Goal: Task Accomplishment & Management: Manage account settings

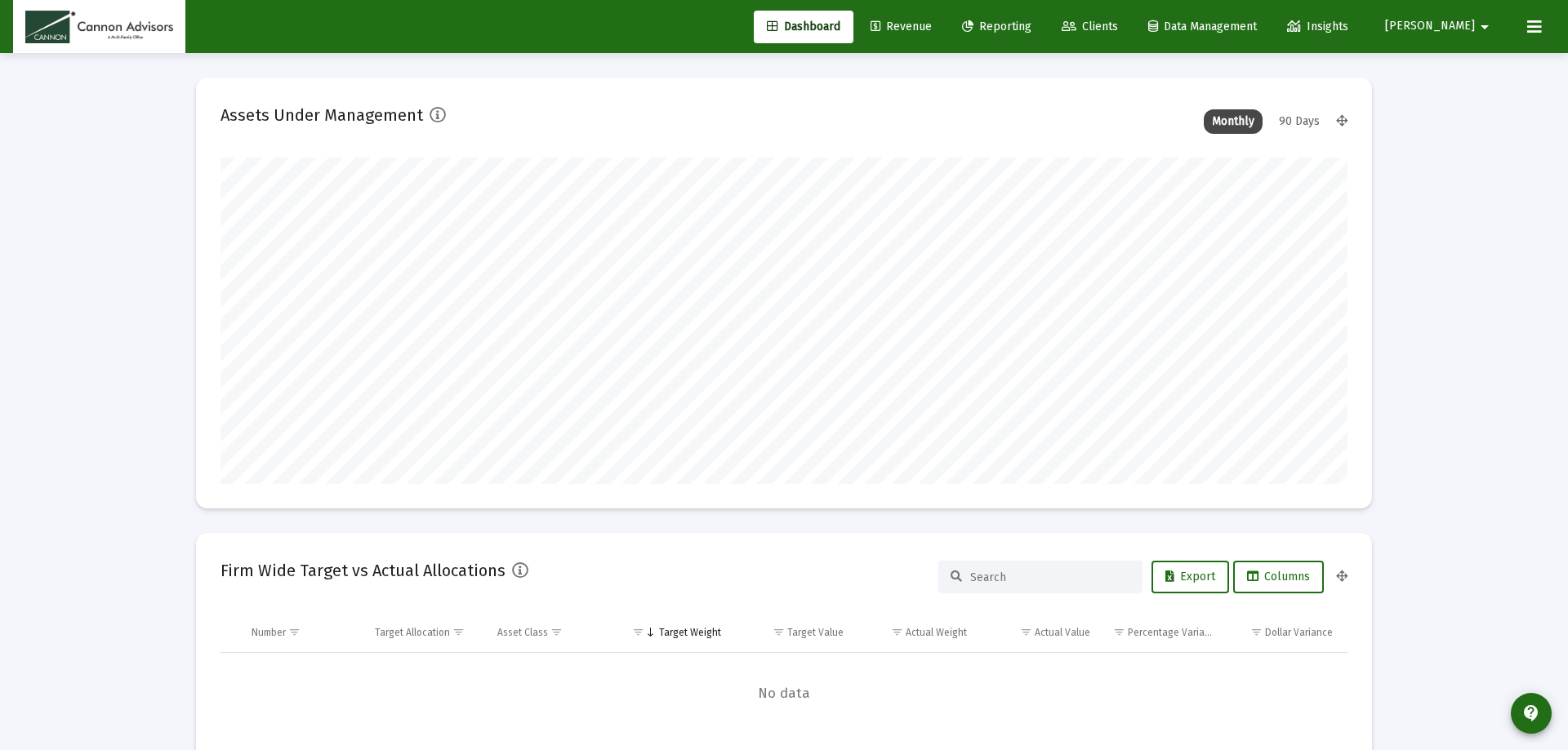
type input "[DATE]"
click at [918, 22] on span "Revenue" at bounding box center [889, 27] width 62 height 14
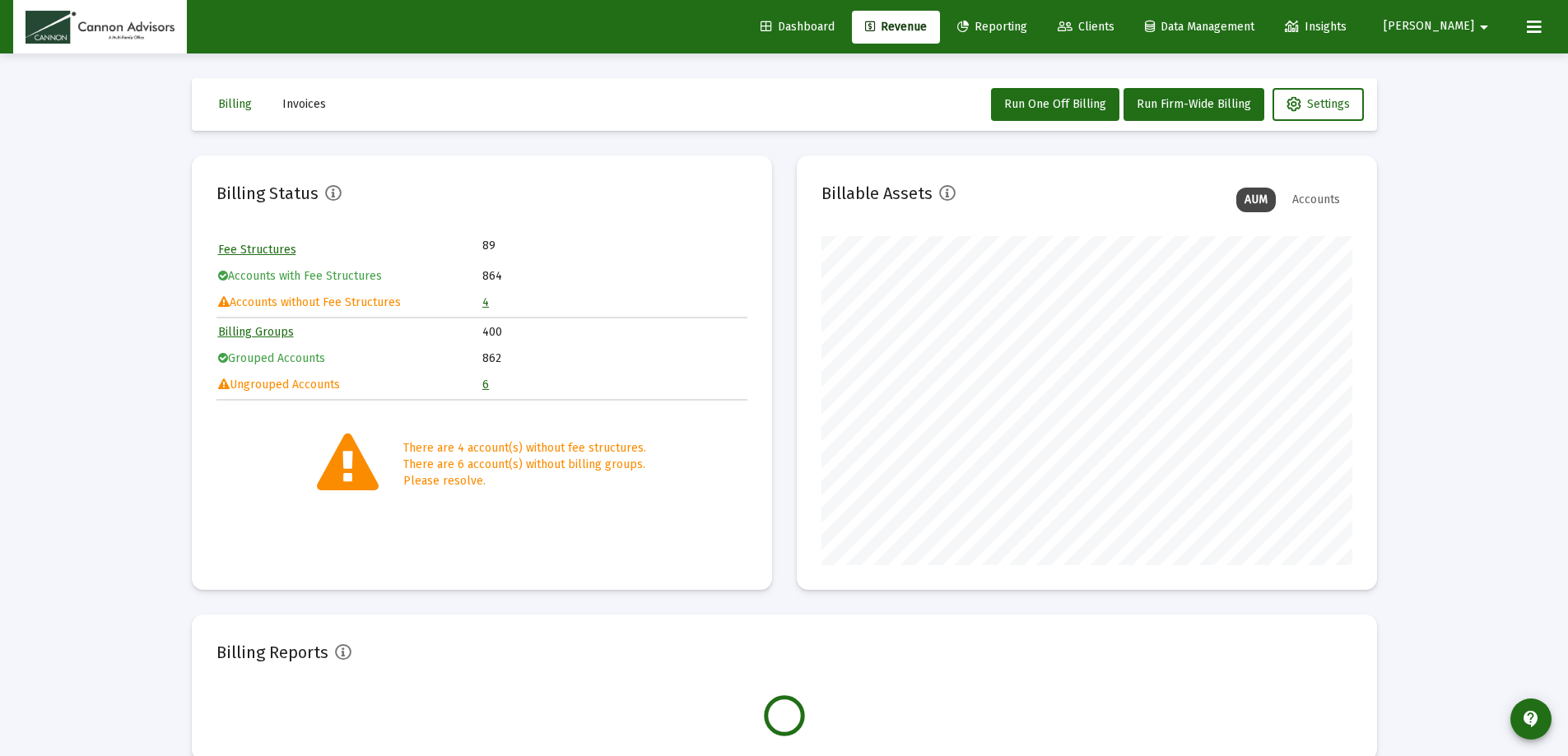
scroll to position [329, 531]
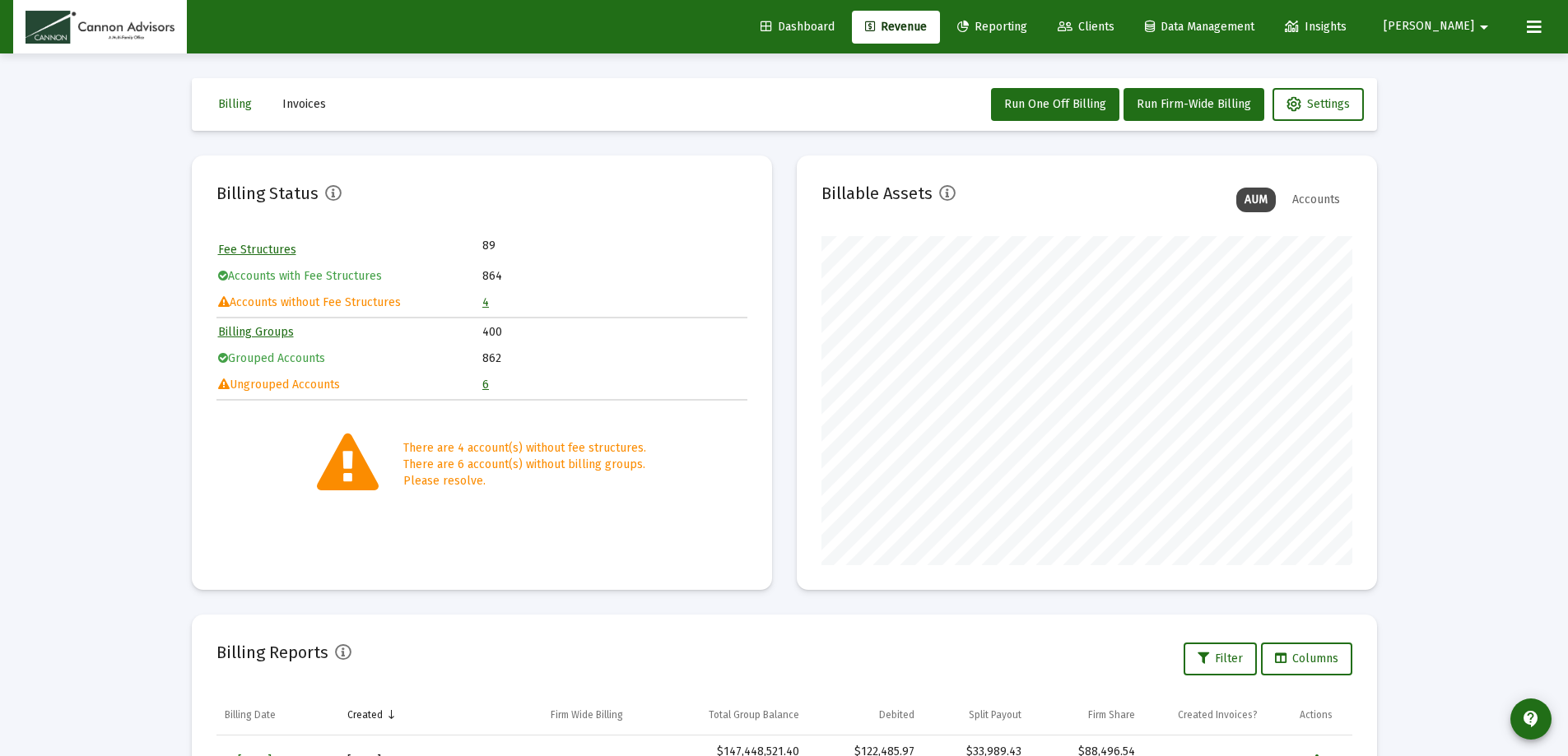
click at [486, 304] on link "4" at bounding box center [486, 302] width 7 height 14
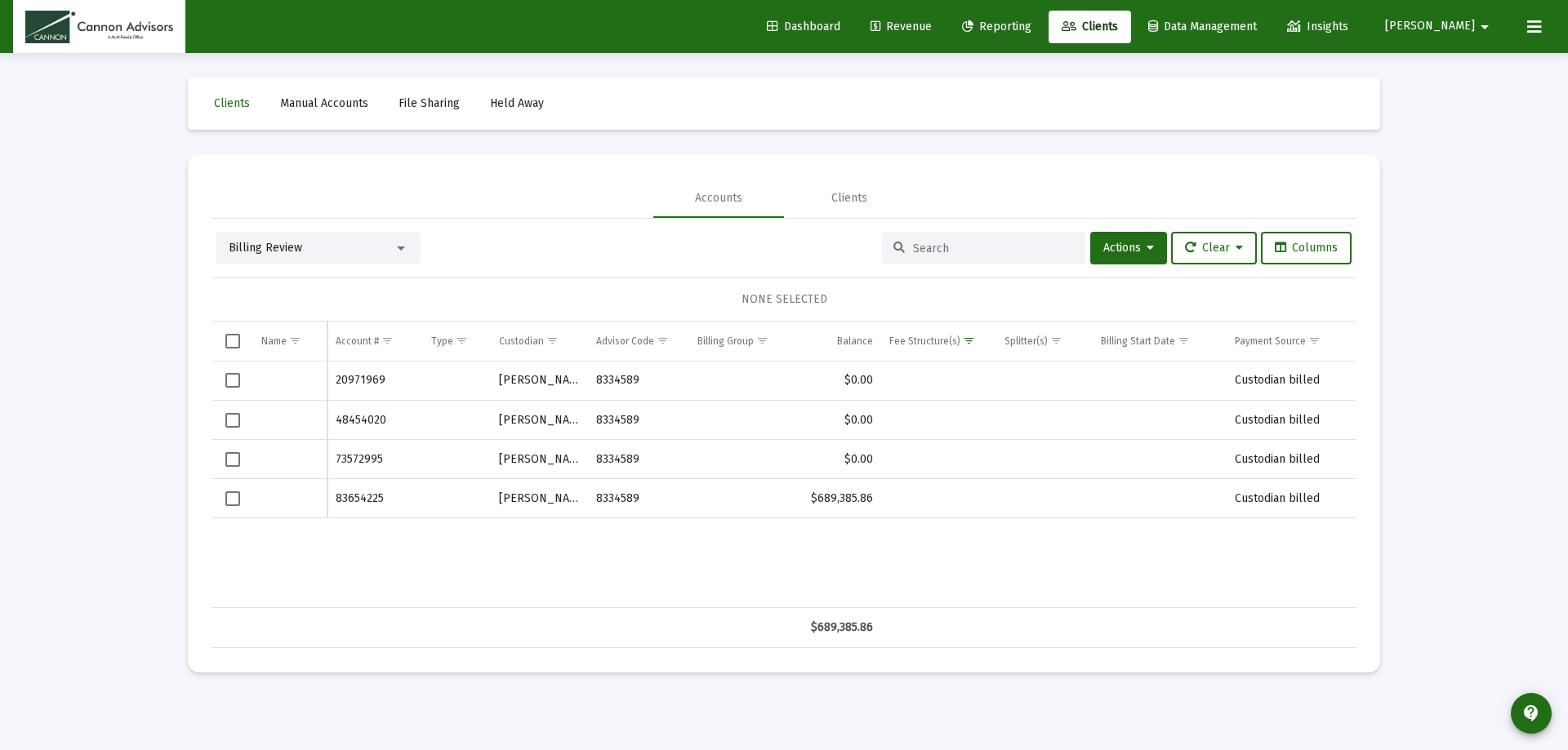
drag, startPoint x: 291, startPoint y: 374, endPoint x: 292, endPoint y: 415, distance: 41.0
click at [290, 375] on div "Data grid" at bounding box center [290, 380] width 57 height 16
click at [292, 424] on div "Data grid" at bounding box center [290, 421] width 57 height 16
click at [297, 456] on div "Data grid" at bounding box center [290, 460] width 57 height 16
drag, startPoint x: 302, startPoint y: 486, endPoint x: 314, endPoint y: 189, distance: 297.2
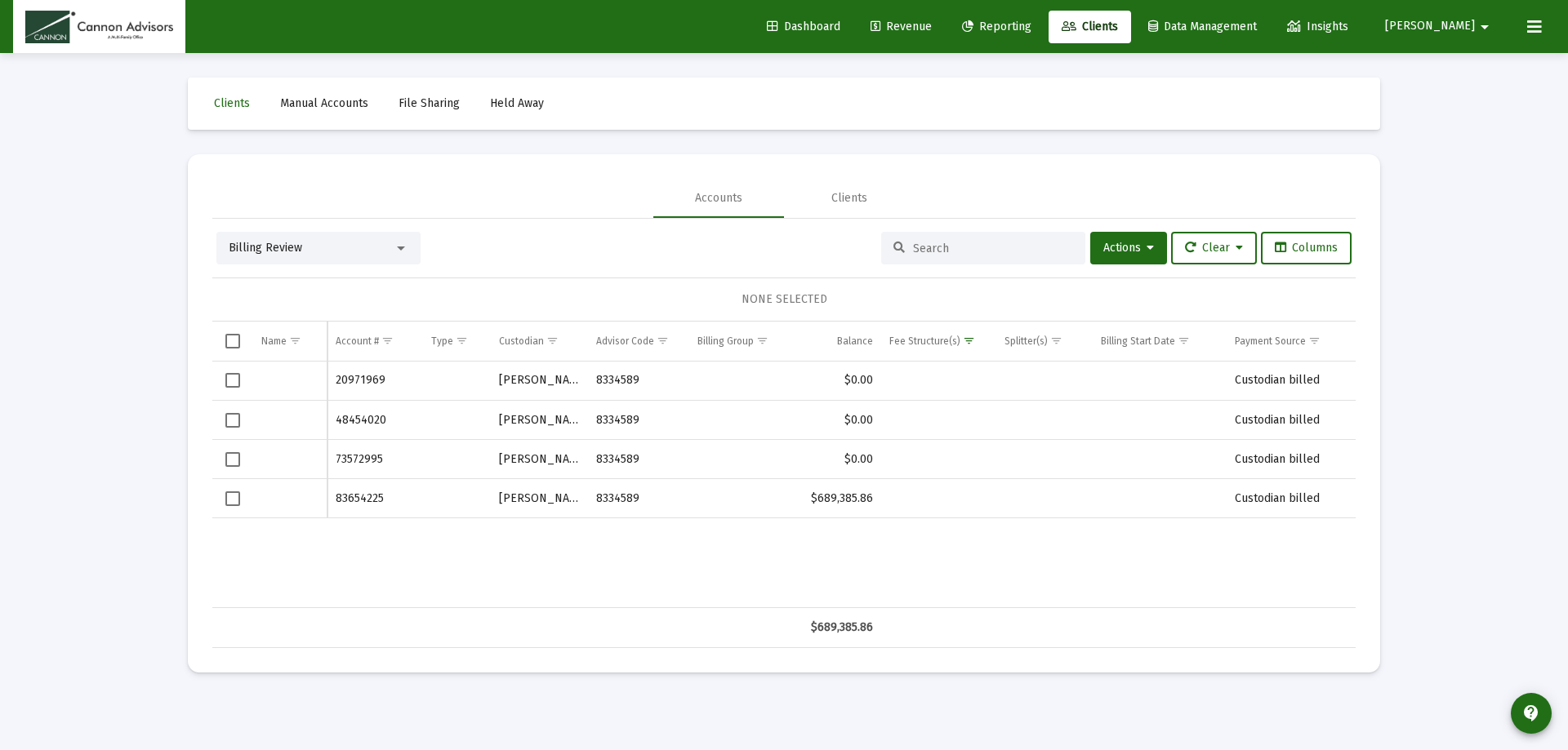
click at [302, 484] on td "Data grid" at bounding box center [291, 499] width 75 height 39
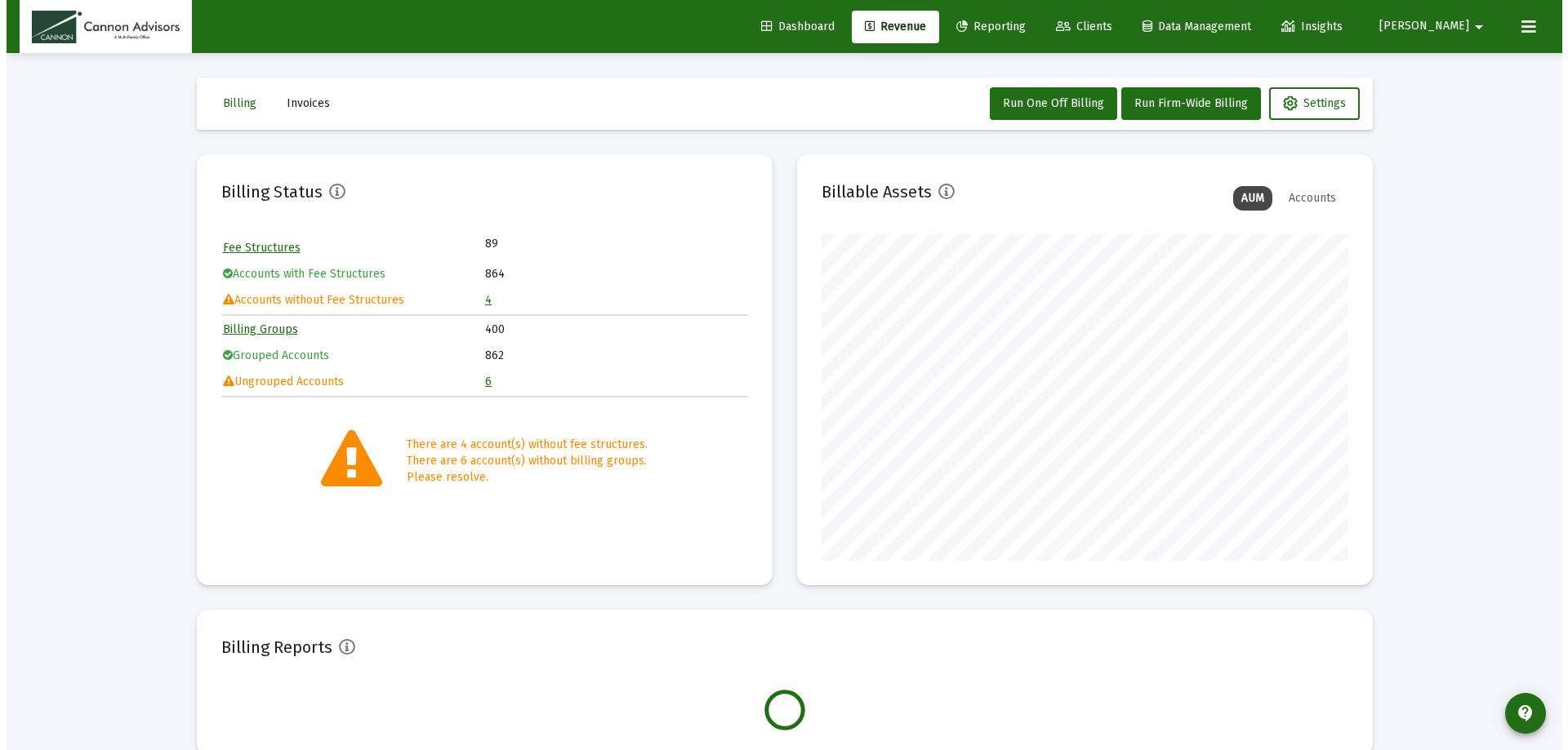
scroll to position [327, 526]
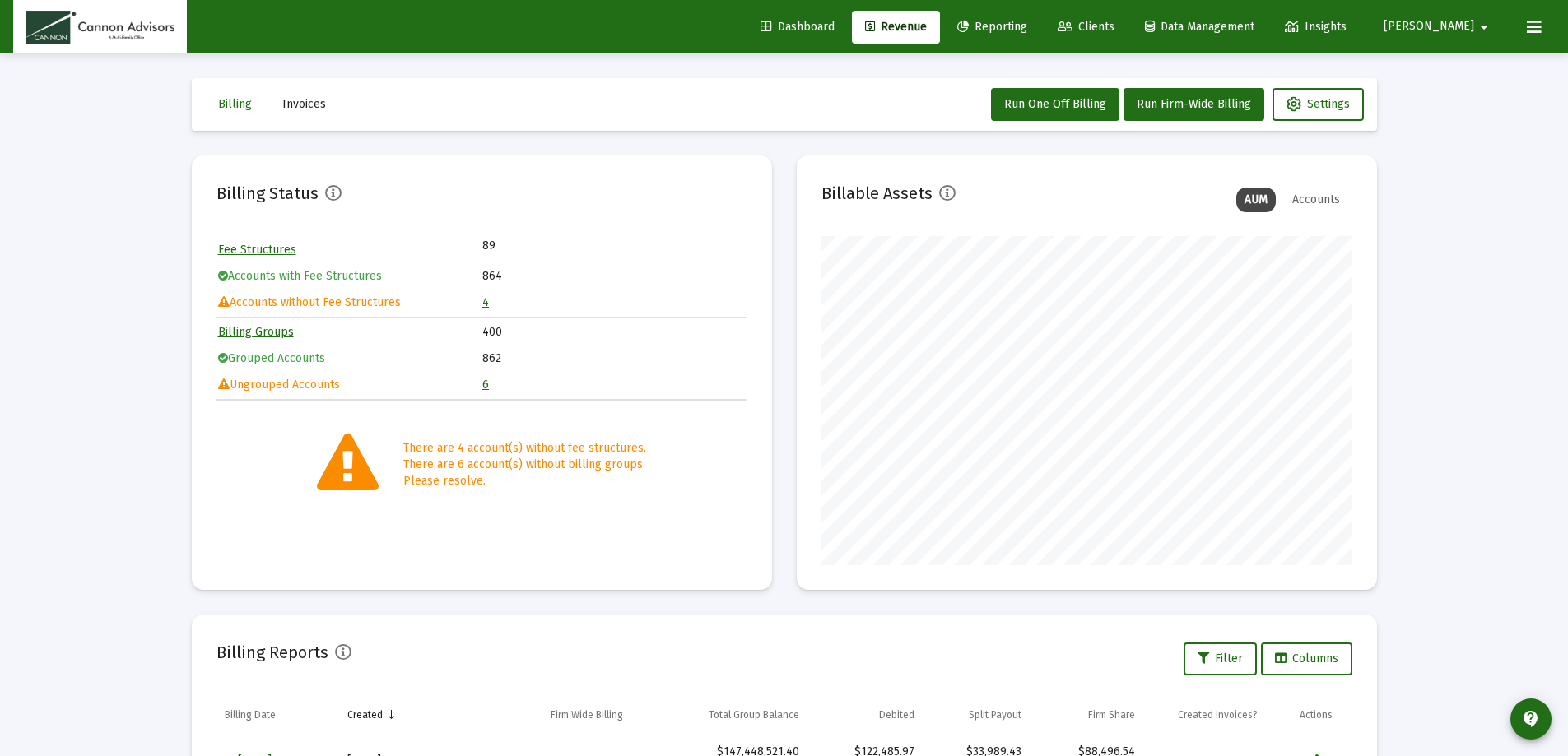
click at [484, 387] on link "6" at bounding box center [486, 385] width 7 height 14
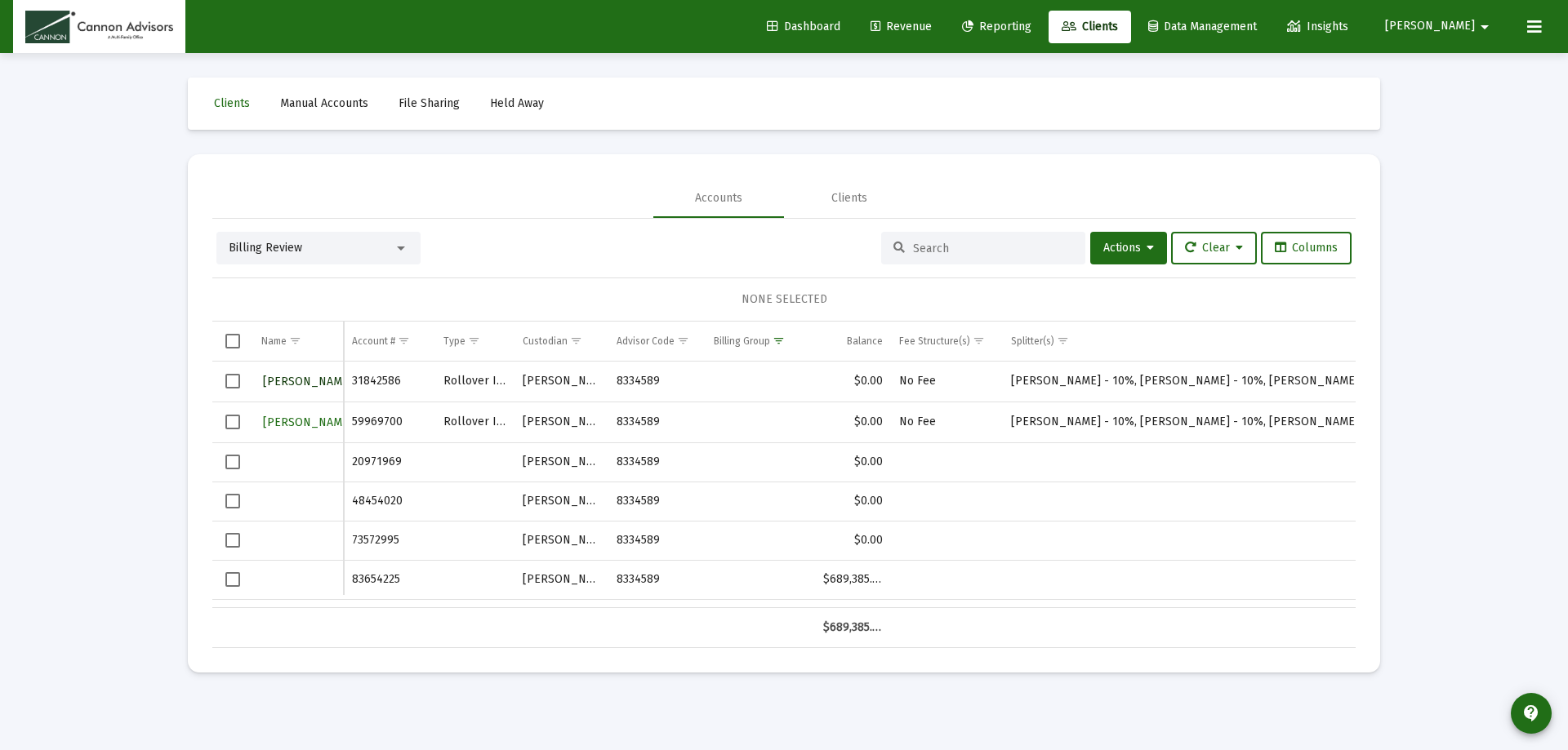
click at [295, 382] on span "[PERSON_NAME]" at bounding box center [308, 382] width 90 height 14
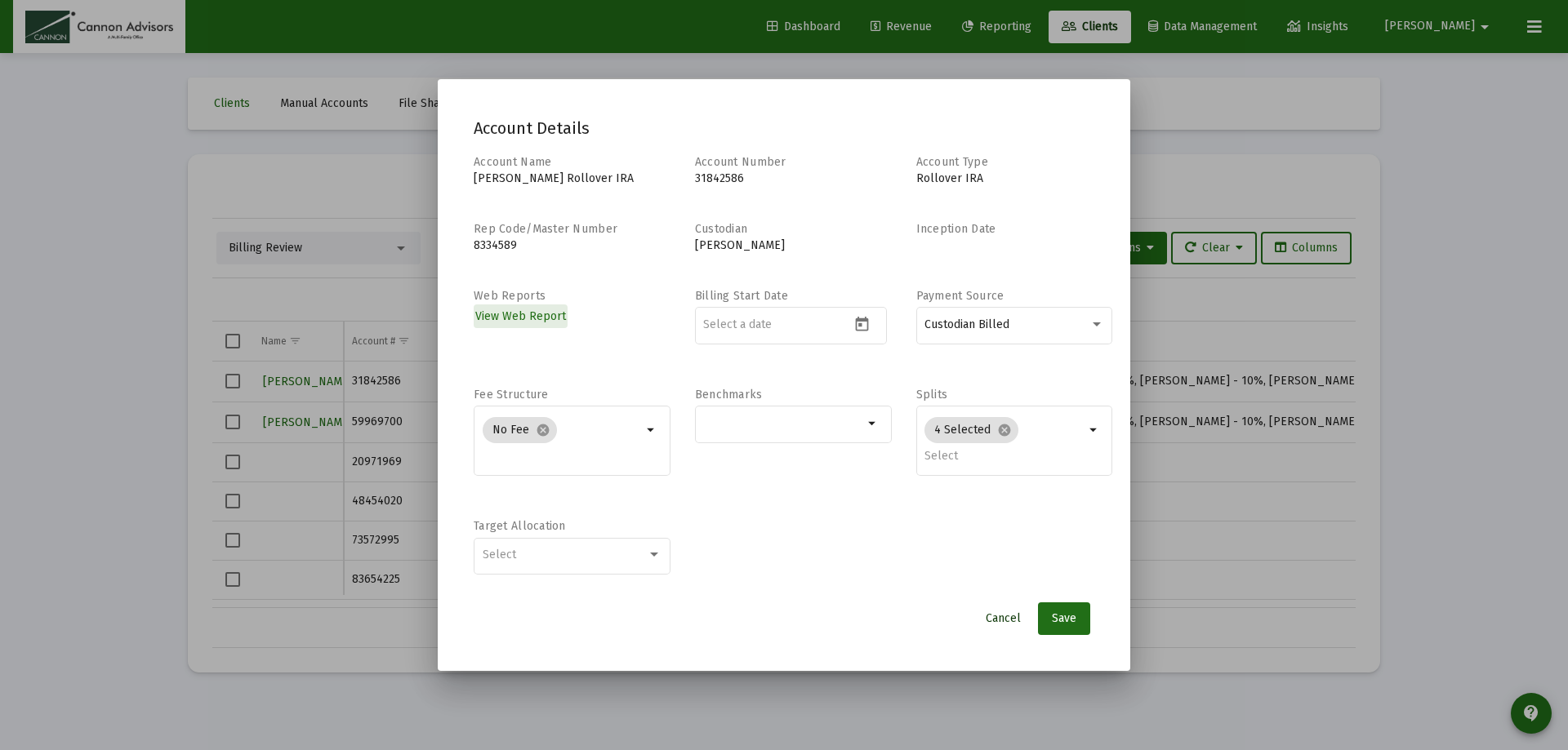
click at [1002, 619] on span "Cancel" at bounding box center [1003, 618] width 35 height 14
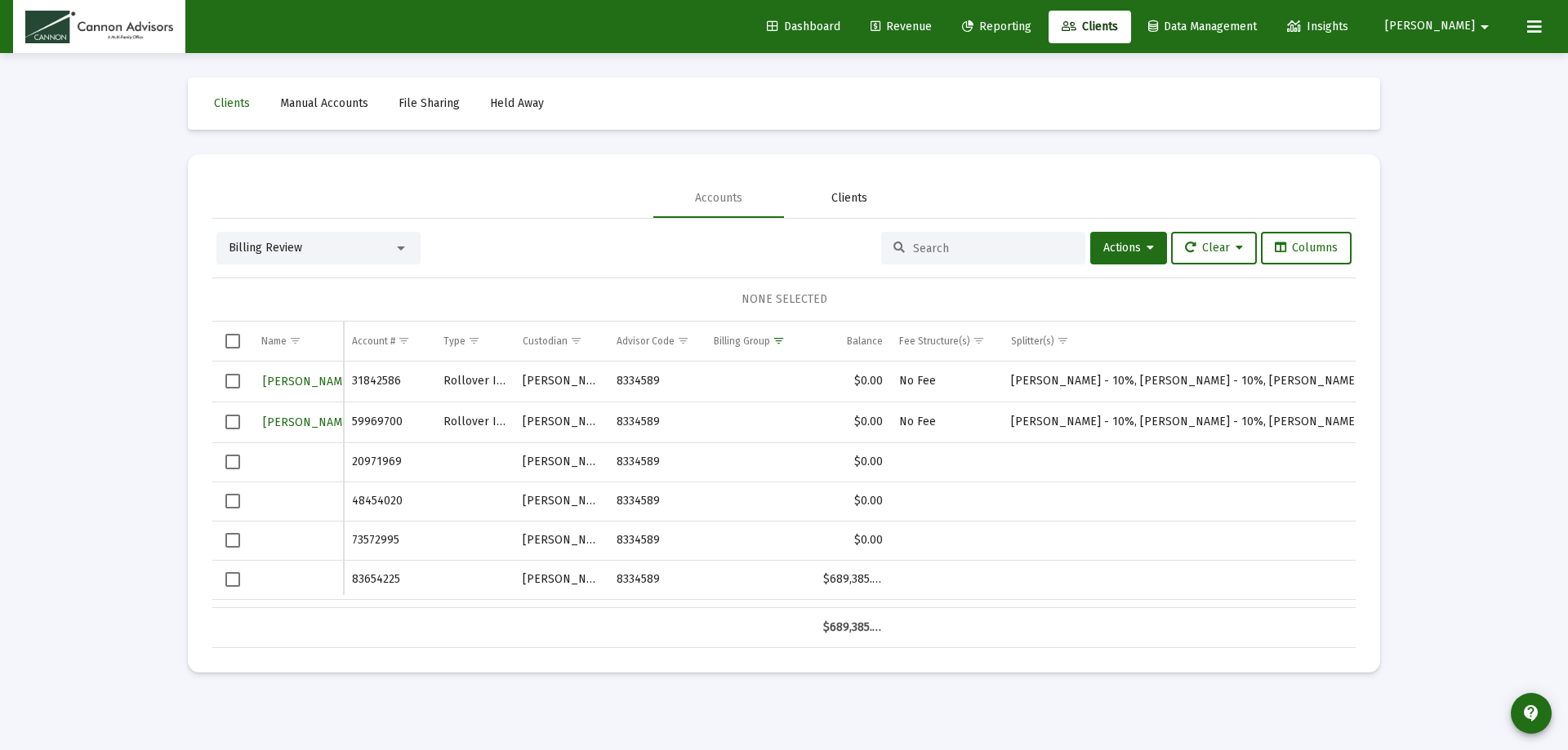
click at [863, 200] on div "Clients" at bounding box center [849, 198] width 36 height 16
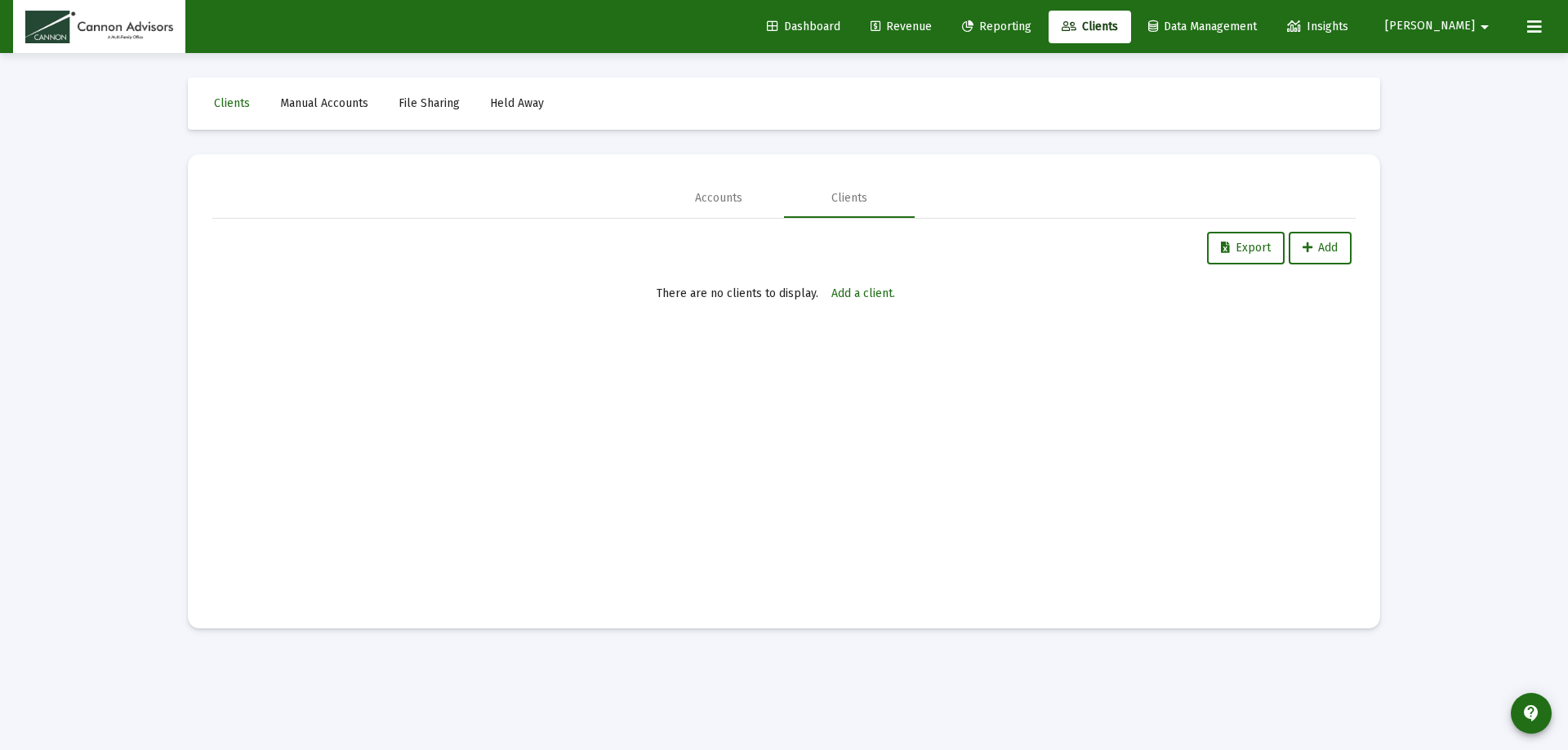
click at [945, 36] on link "Revenue" at bounding box center [901, 27] width 88 height 33
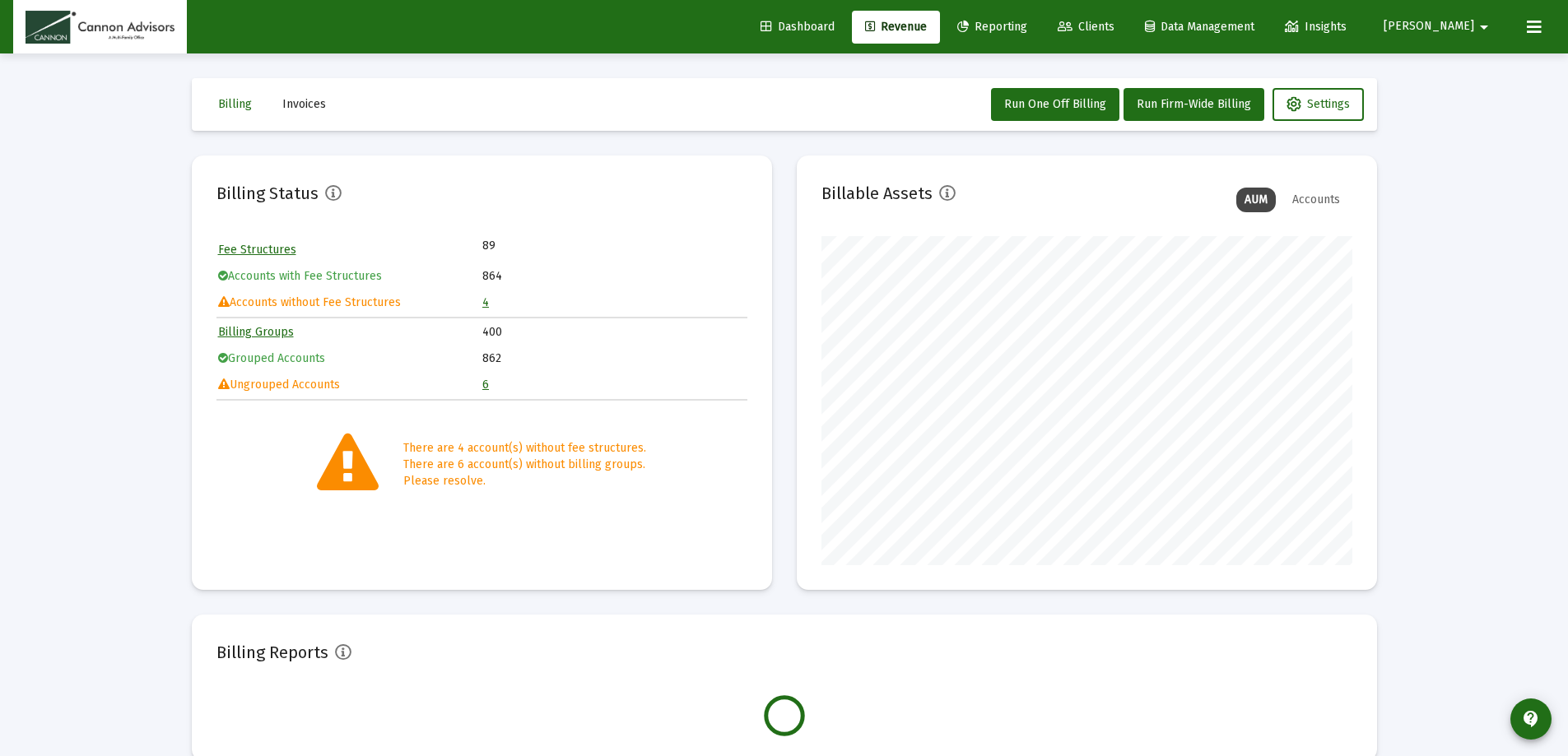
click at [1114, 33] on span "Clients" at bounding box center [1086, 27] width 57 height 14
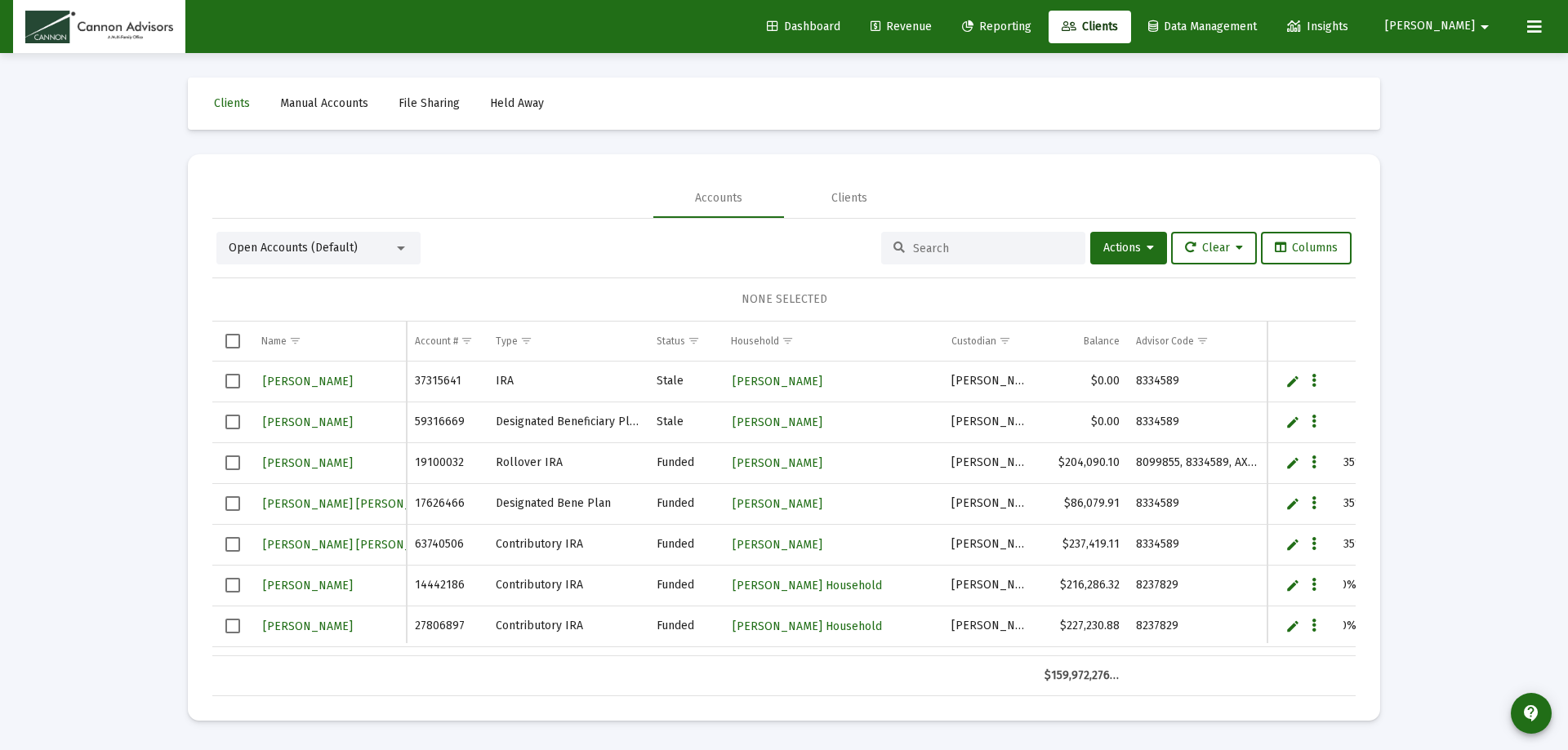
click at [371, 243] on div "Open Accounts (Default)" at bounding box center [311, 248] width 165 height 16
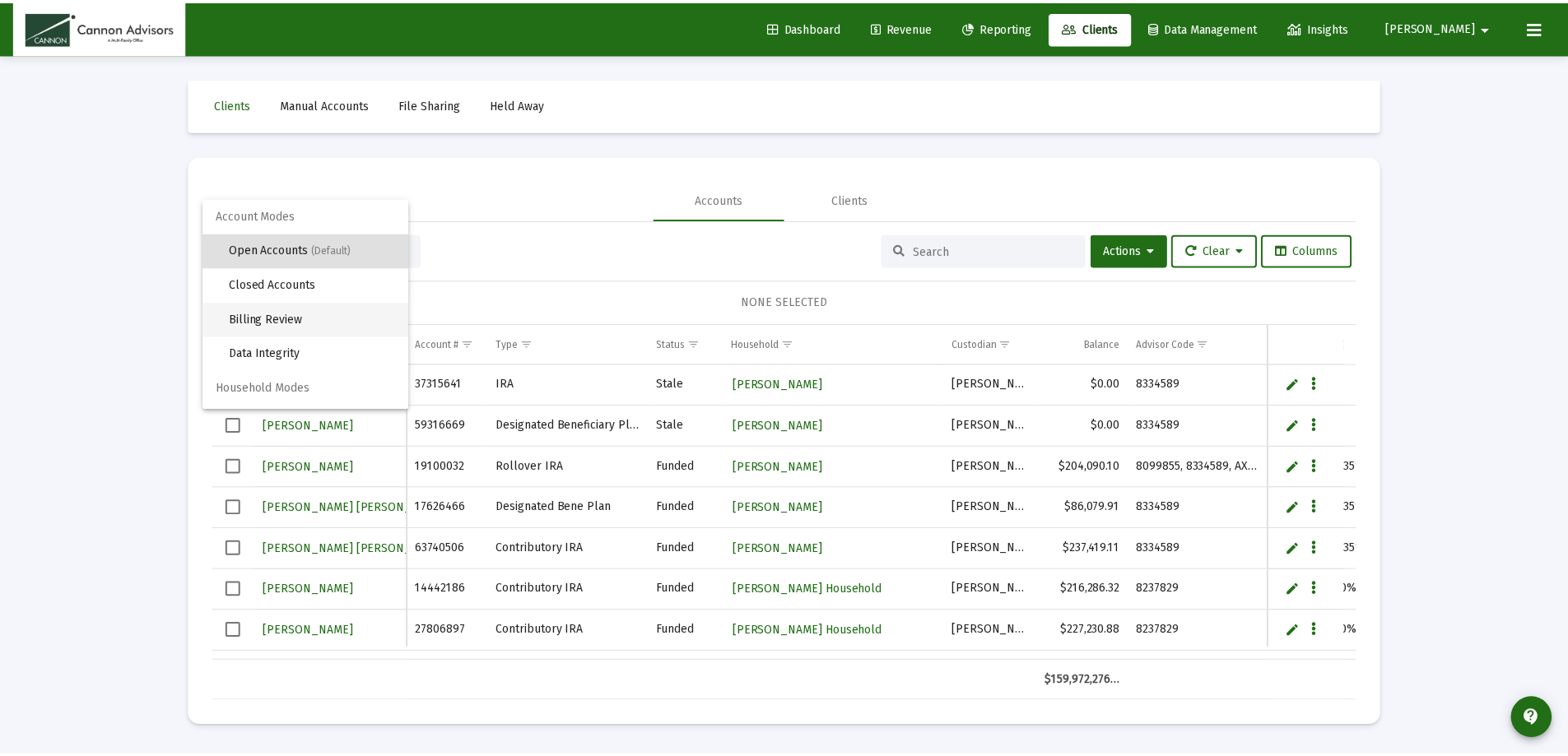
scroll to position [31, 0]
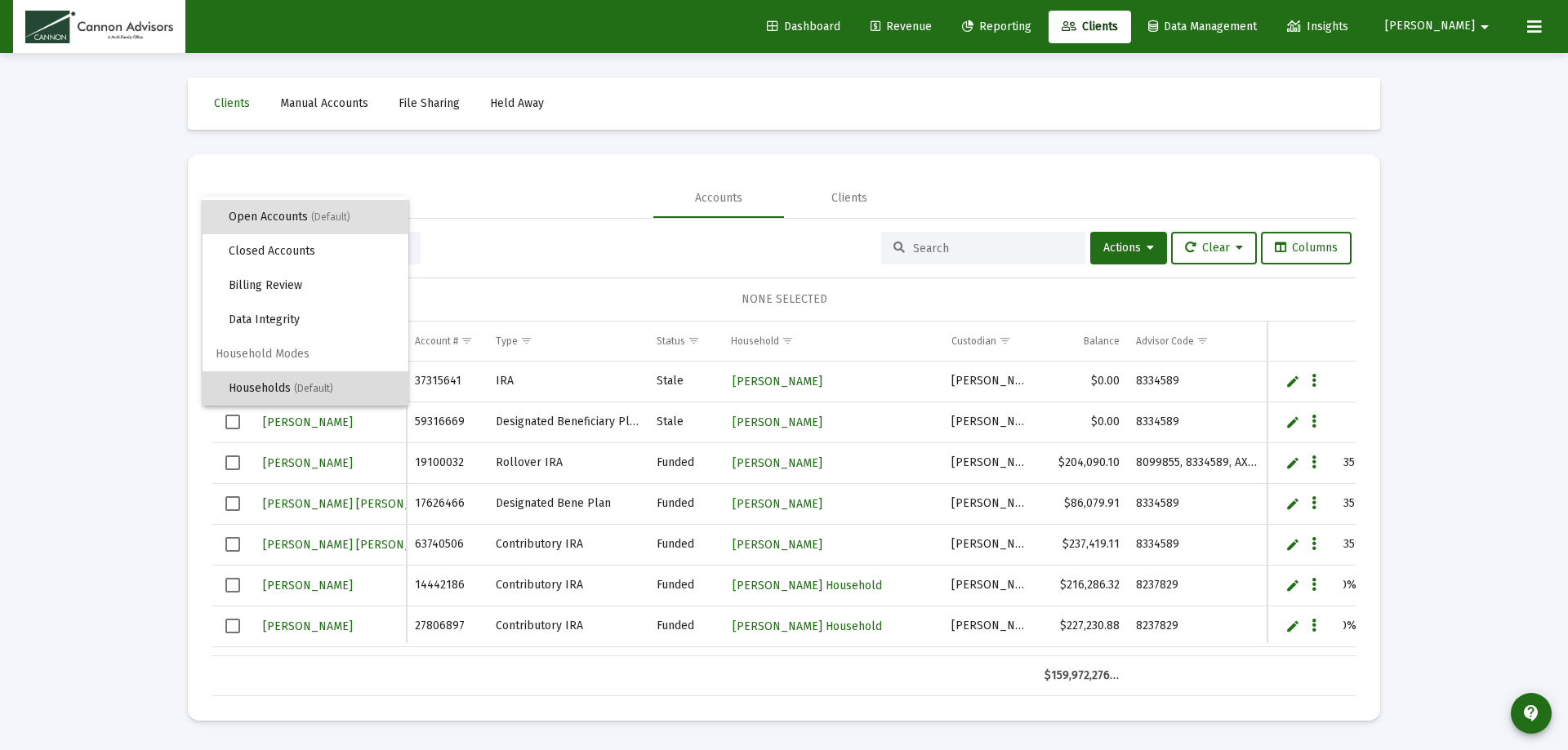
click at [316, 390] on span "(Default)" at bounding box center [313, 388] width 39 height 11
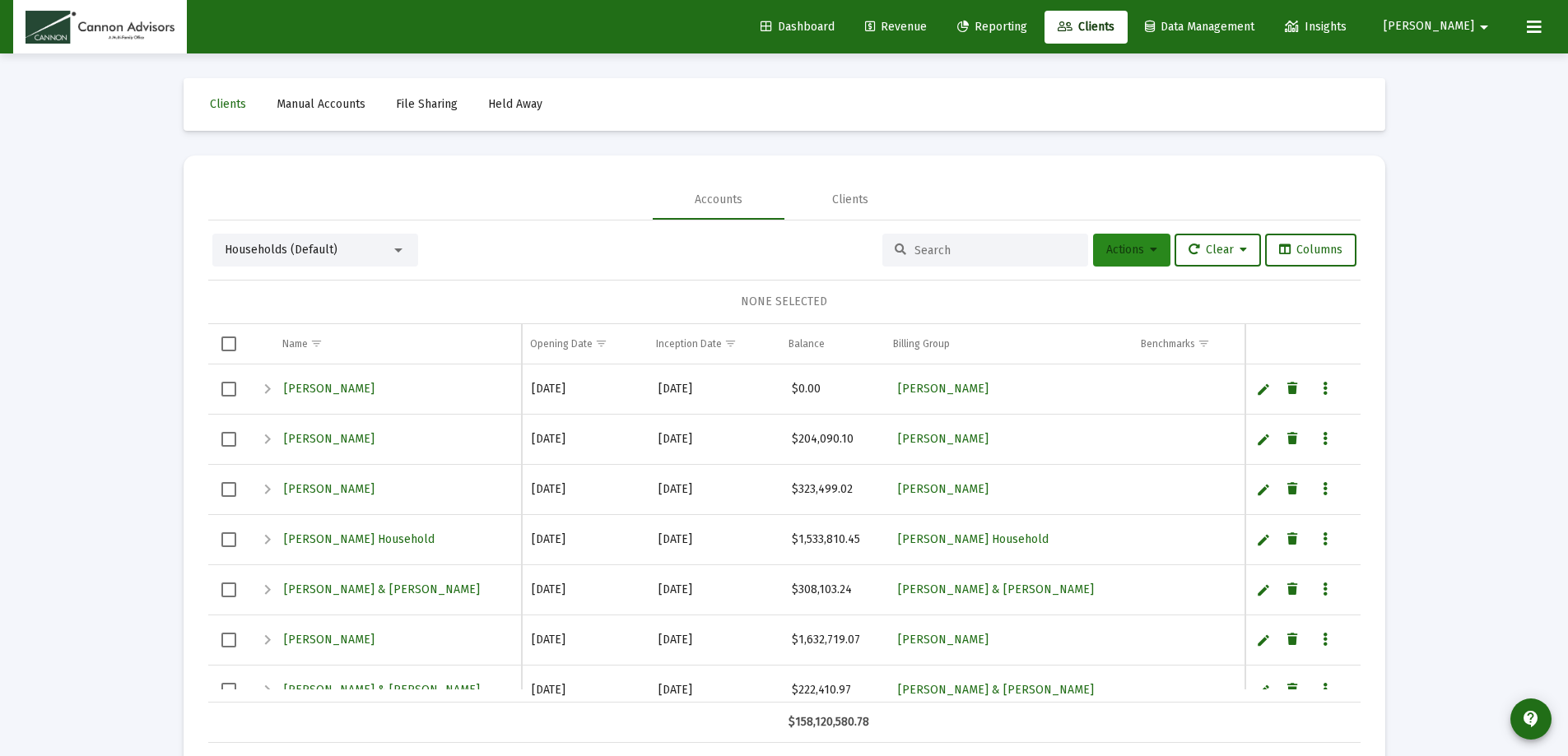
click at [1150, 256] on icon at bounding box center [1154, 250] width 7 height 11
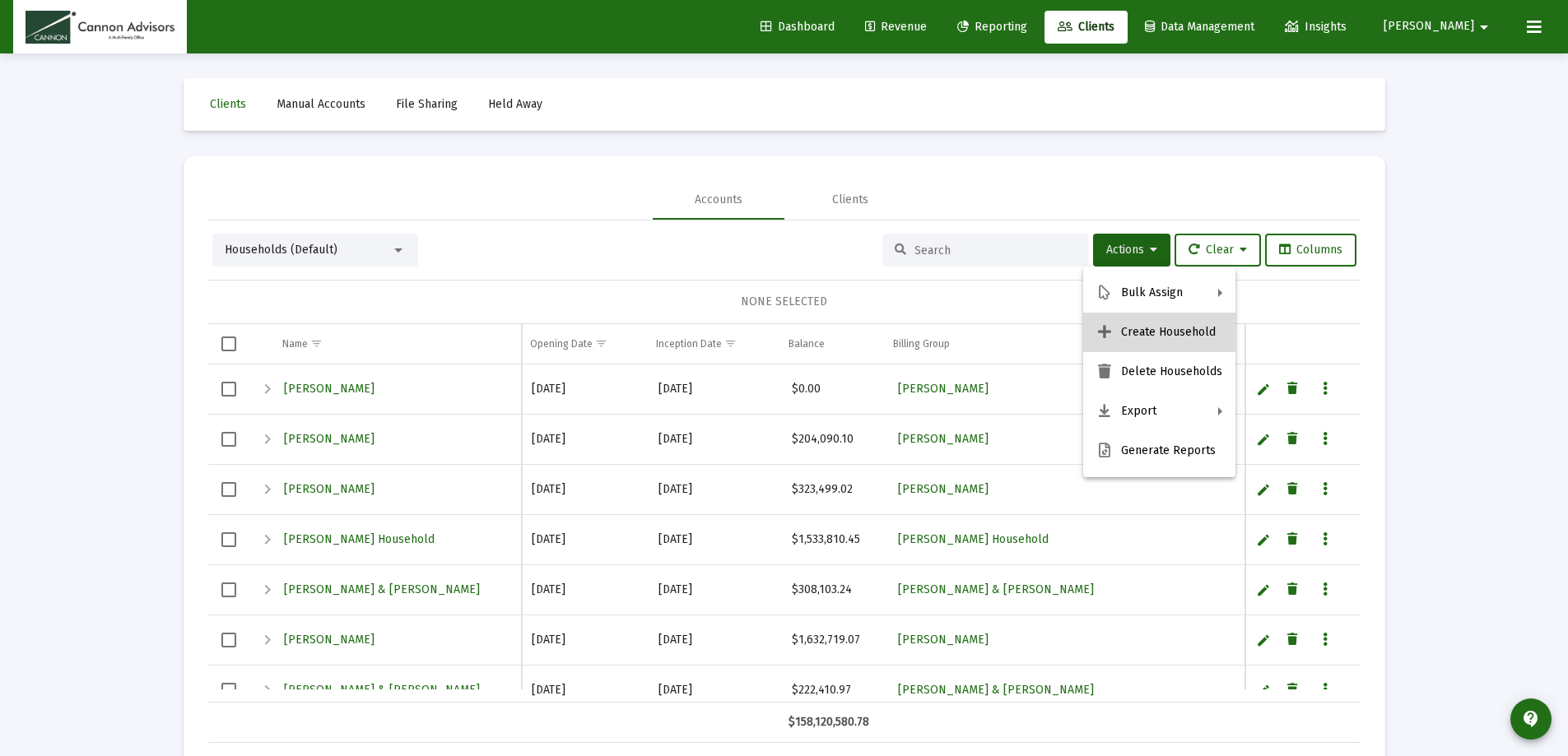
click at [1184, 335] on button "Create Household" at bounding box center [1159, 332] width 152 height 39
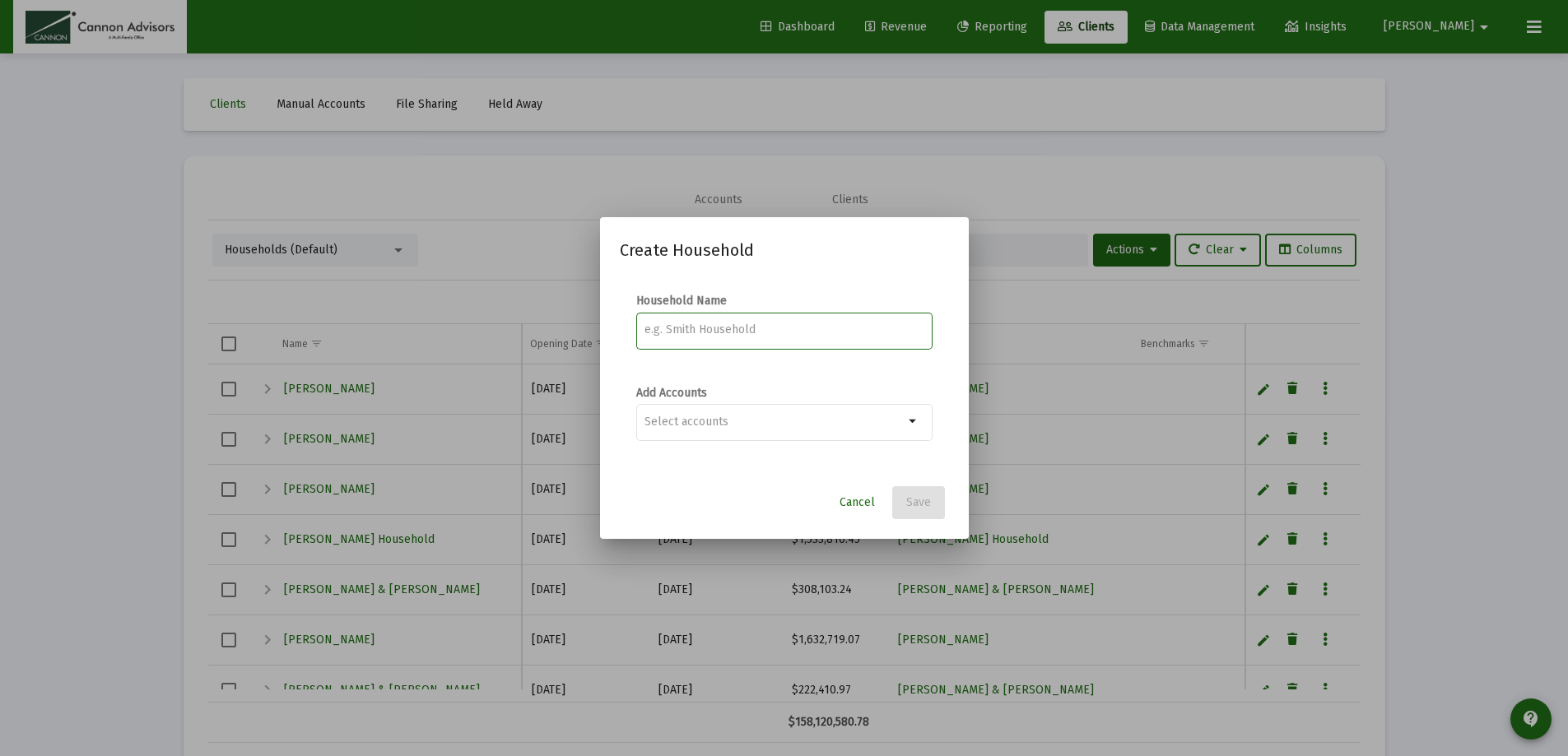
click at [735, 325] on input at bounding box center [783, 329] width 279 height 13
type input "h"
drag, startPoint x: 866, startPoint y: 323, endPoint x: 611, endPoint y: 308, distance: 255.4
click at [611, 308] on mat-dialog-content "Household Name [PERSON_NAME] & [PERSON_NAME] Household Add Accounts arrow_drop_…" at bounding box center [785, 376] width 369 height 199
type input "[PERSON_NAME] & [PERSON_NAME]"
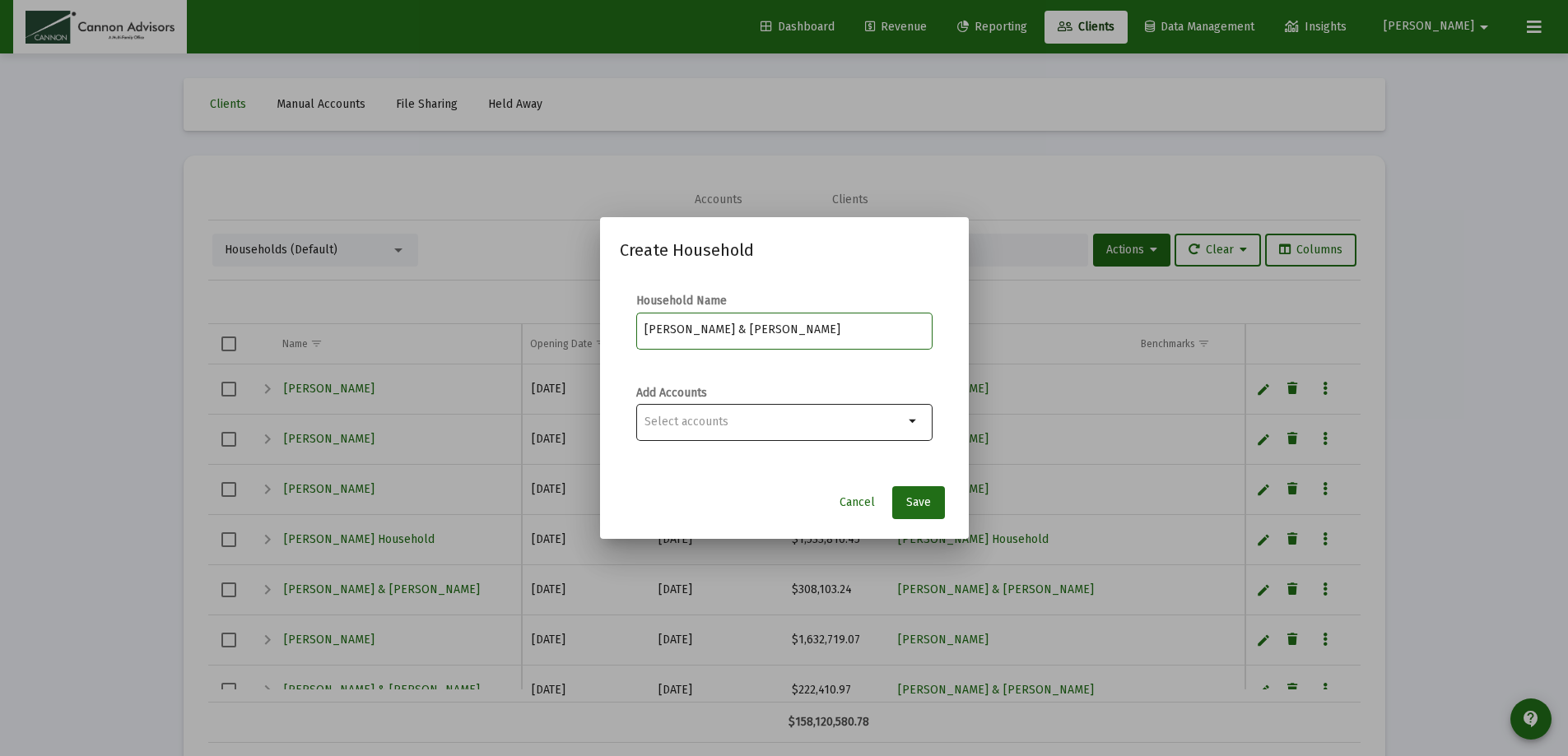
click at [814, 416] on input "Selection" at bounding box center [774, 422] width 260 height 13
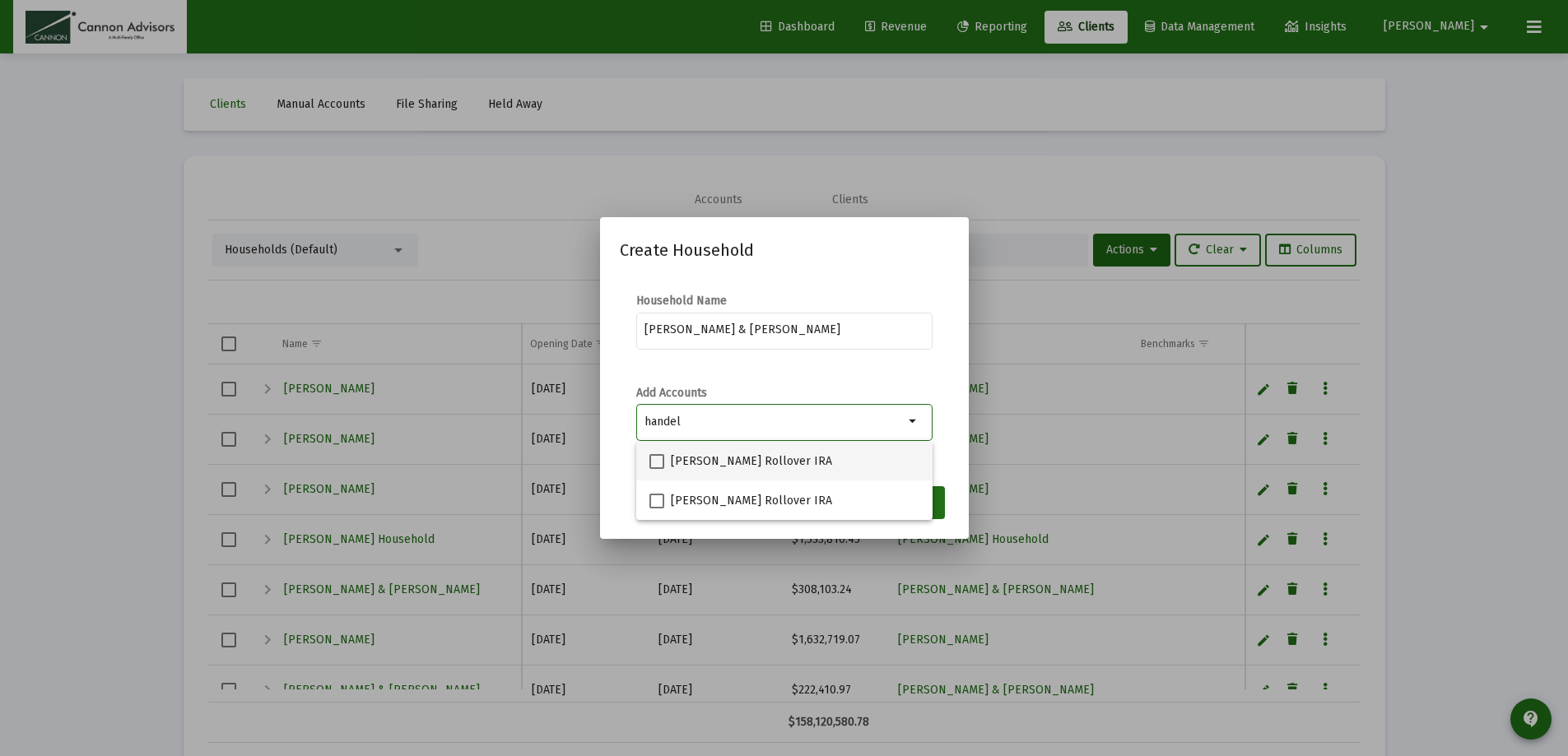
type input "handel"
click at [651, 457] on span at bounding box center [656, 461] width 15 height 15
click at [656, 469] on input "[PERSON_NAME] Rollover IRA" at bounding box center [656, 469] width 1 height 1
checkbox input "true"
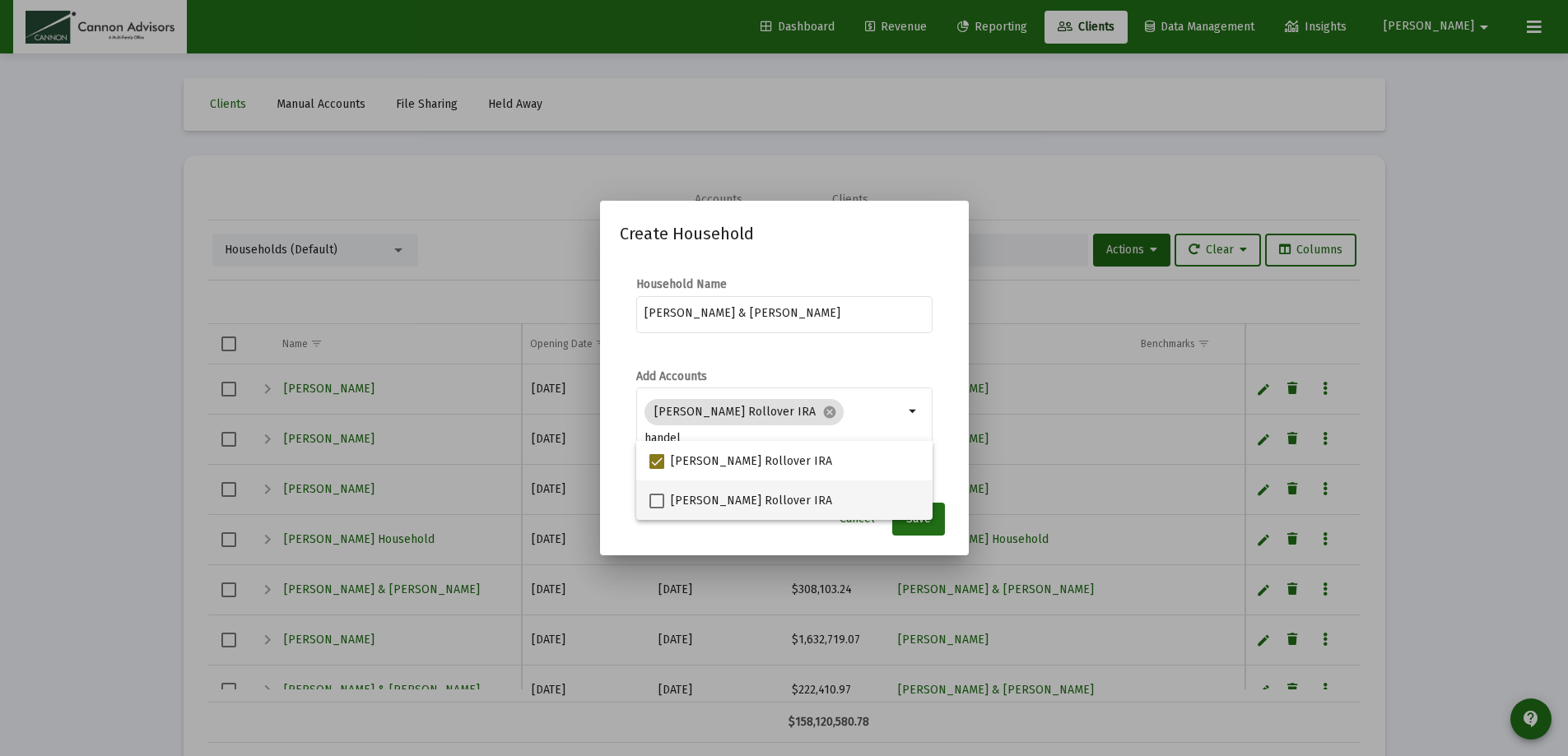
click at [656, 497] on span at bounding box center [656, 501] width 15 height 15
click at [656, 509] on input "[PERSON_NAME] Rollover IRA" at bounding box center [656, 509] width 1 height 1
checkbox input "true"
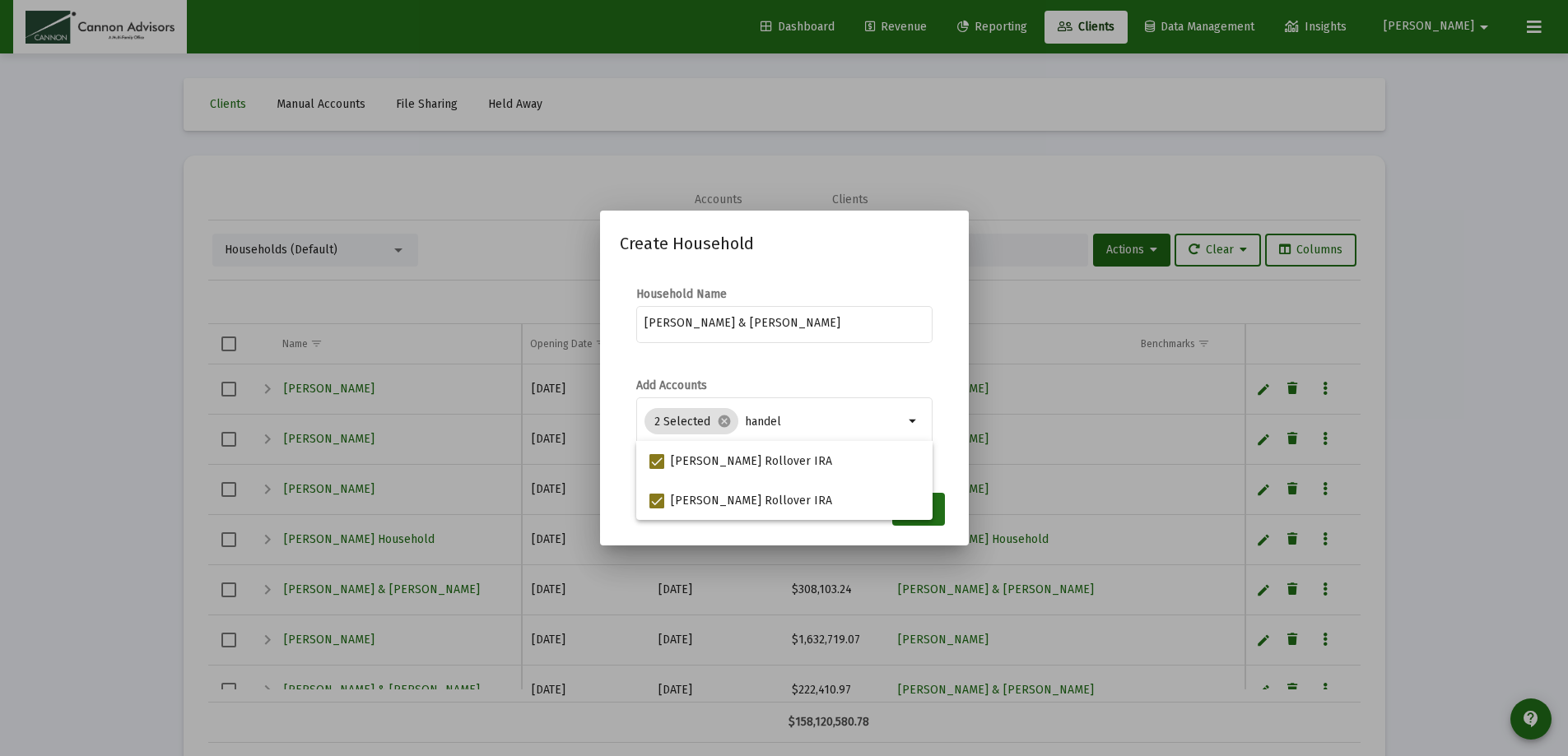
click at [954, 517] on mat-dialog-container "Create Household Household Name [PERSON_NAME] & [PERSON_NAME] Add Accounts 2 Se…" at bounding box center [785, 378] width 369 height 334
click at [919, 515] on span "Save" at bounding box center [919, 509] width 24 height 14
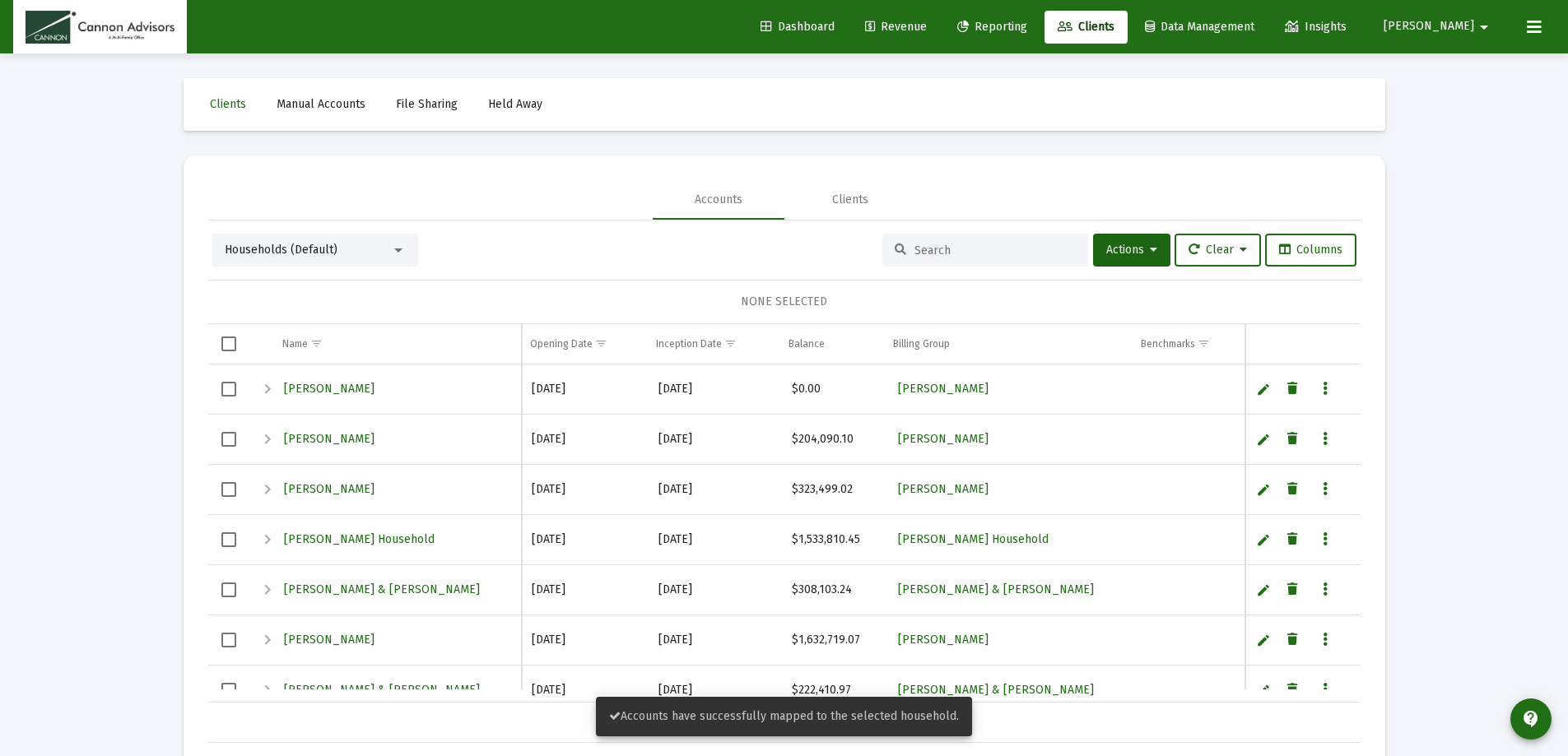
click at [1464, 23] on span "[PERSON_NAME]" at bounding box center [1429, 27] width 91 height 14
click at [1468, 64] on span "Settings" at bounding box center [1474, 69] width 49 height 39
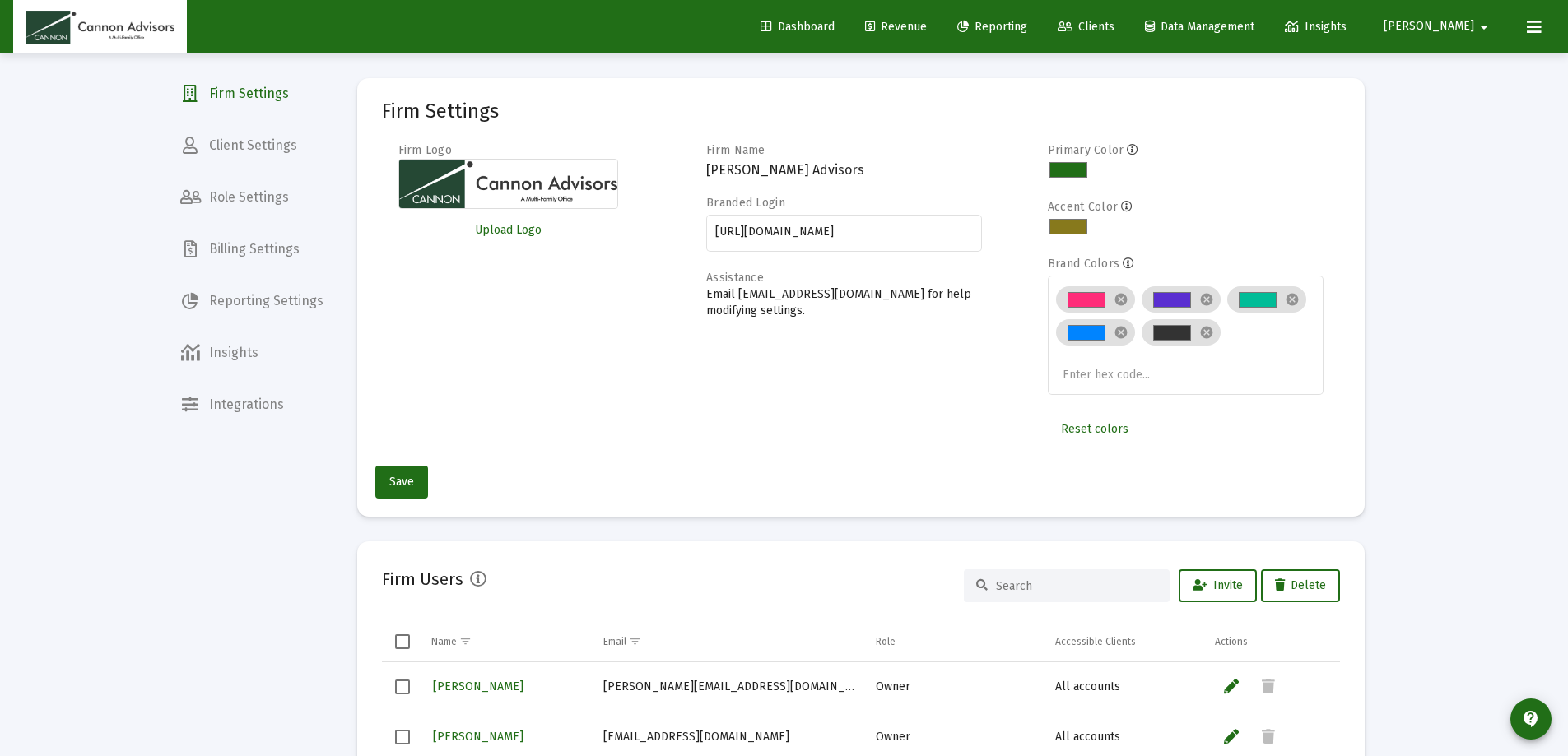
click at [264, 246] on span "Billing Settings" at bounding box center [252, 249] width 170 height 39
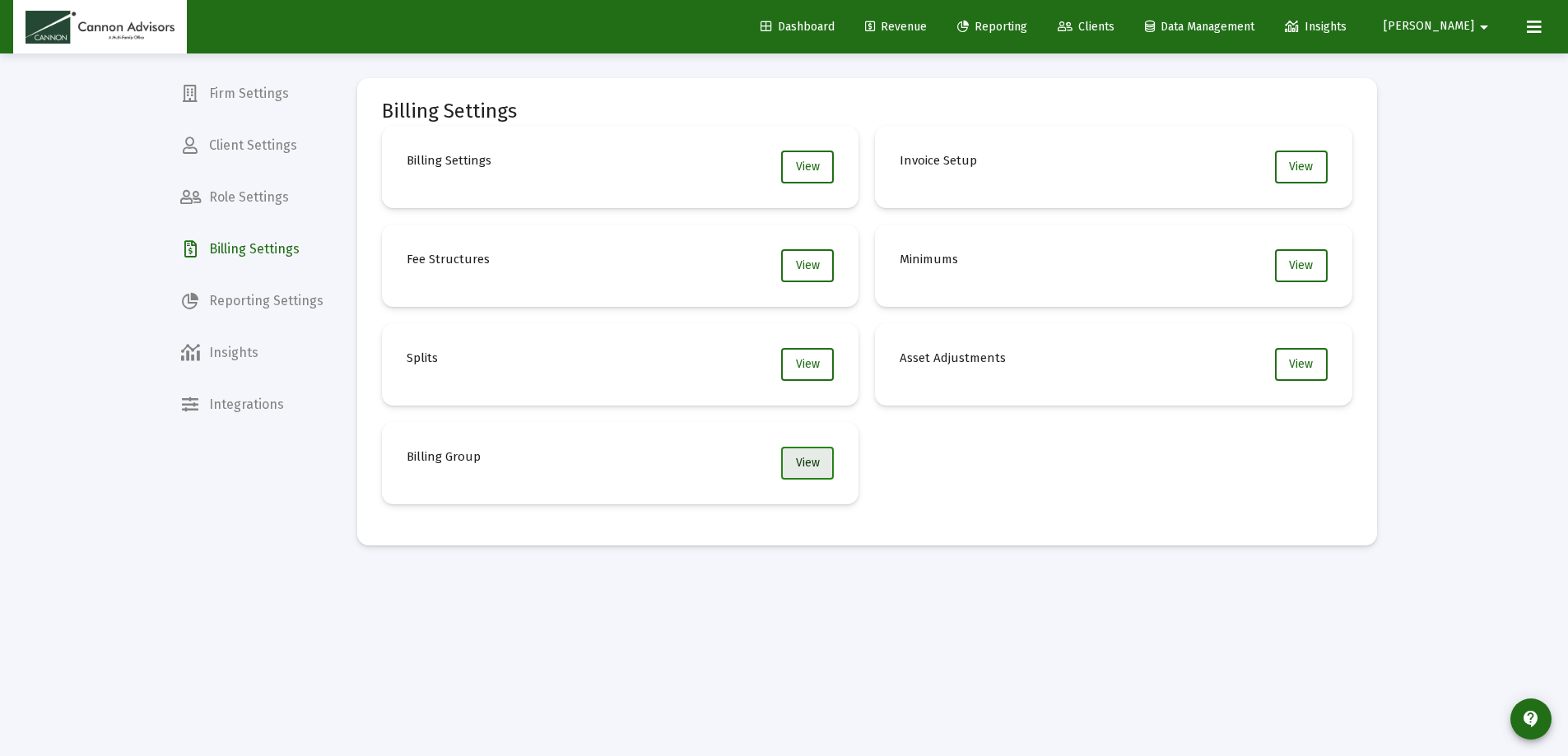
click at [808, 455] on button "View" at bounding box center [808, 463] width 52 height 33
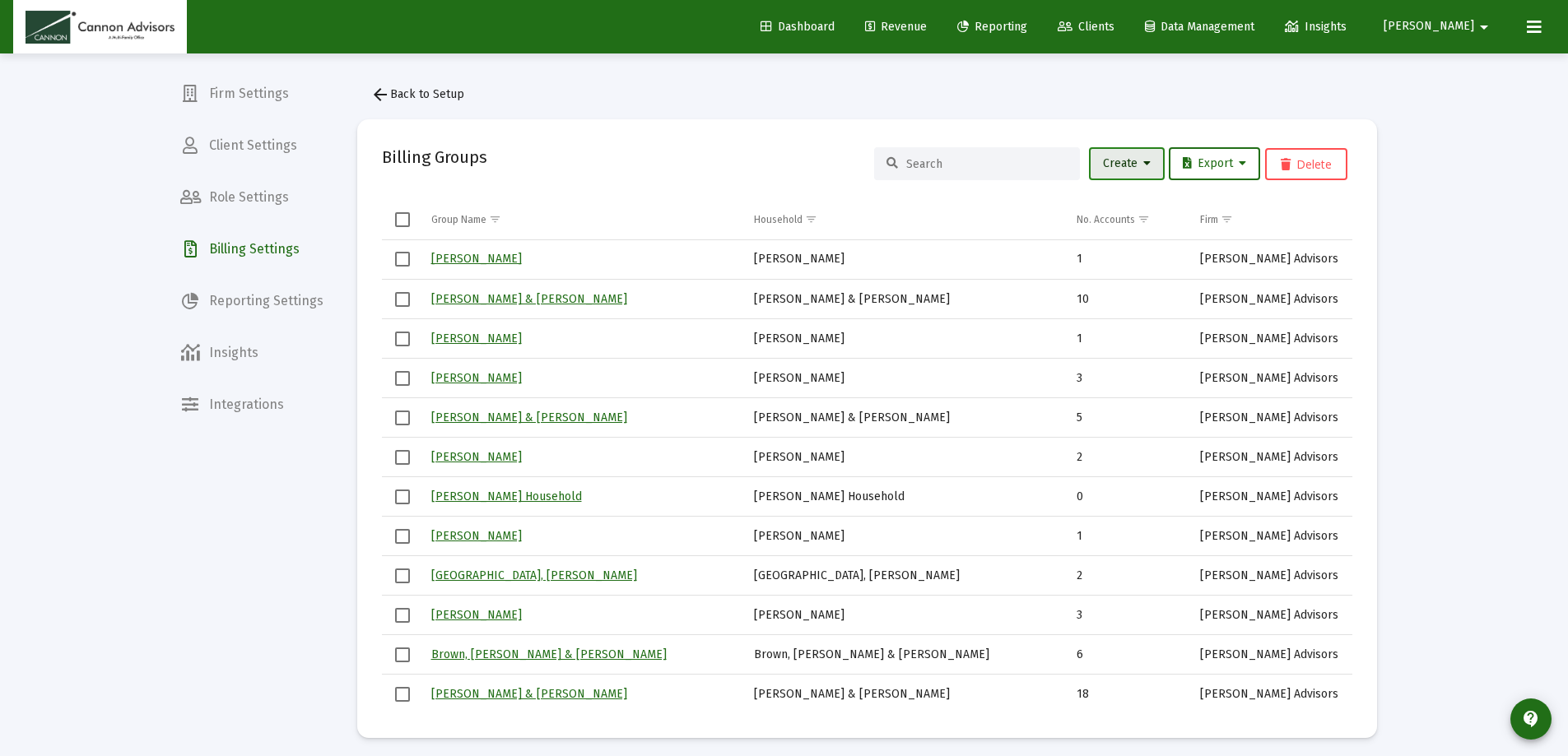
click at [1117, 163] on span "Create" at bounding box center [1127, 163] width 48 height 14
click at [1152, 205] on button "New Group" at bounding box center [1182, 206] width 198 height 39
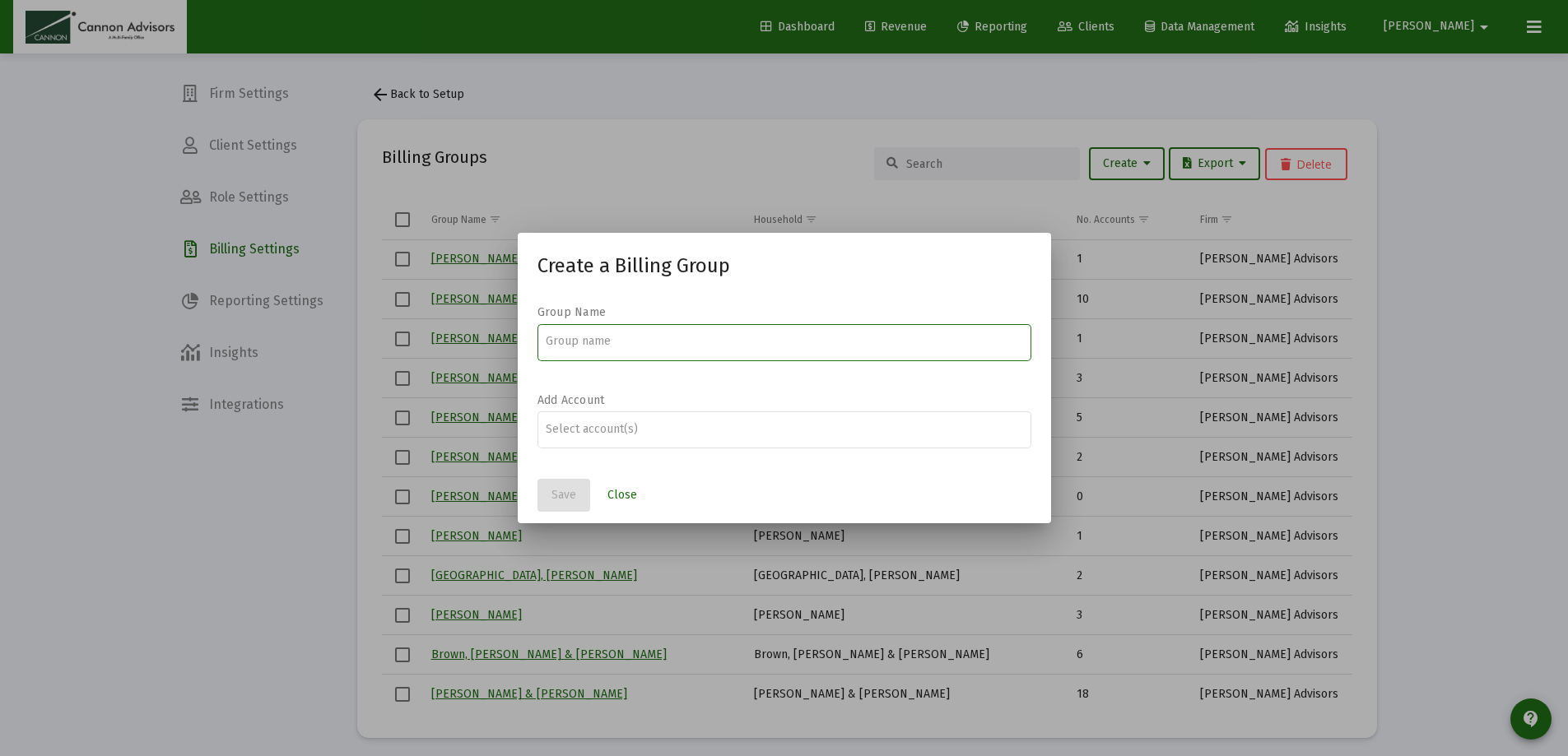
click at [604, 343] on input at bounding box center [783, 341] width 476 height 13
paste input "[PERSON_NAME] & [PERSON_NAME]"
type input "[PERSON_NAME] & [PERSON_NAME]"
click at [571, 420] on div "Assignment Selection" at bounding box center [784, 429] width 483 height 20
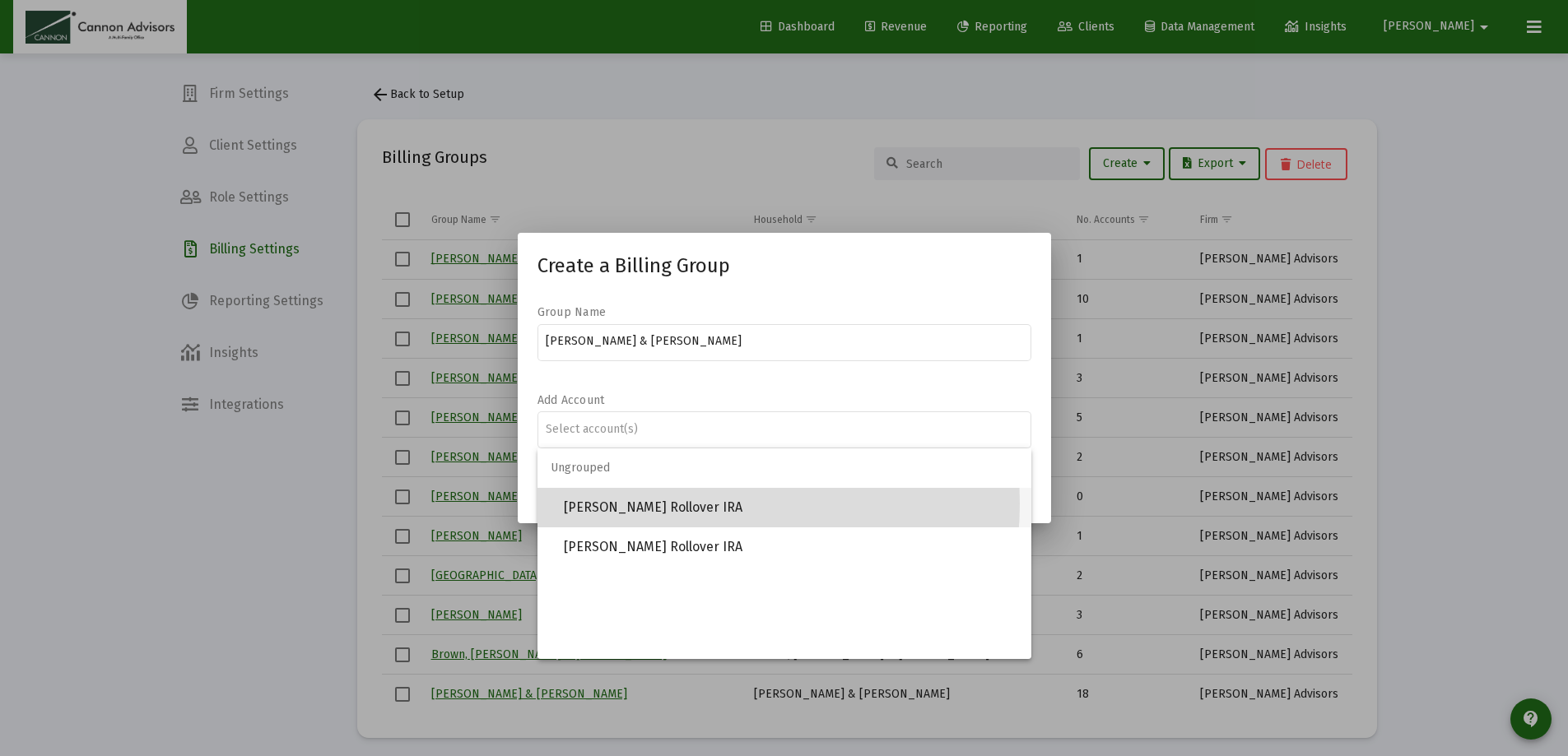
click at [690, 503] on span "[PERSON_NAME] Rollover IRA" at bounding box center [791, 507] width 454 height 39
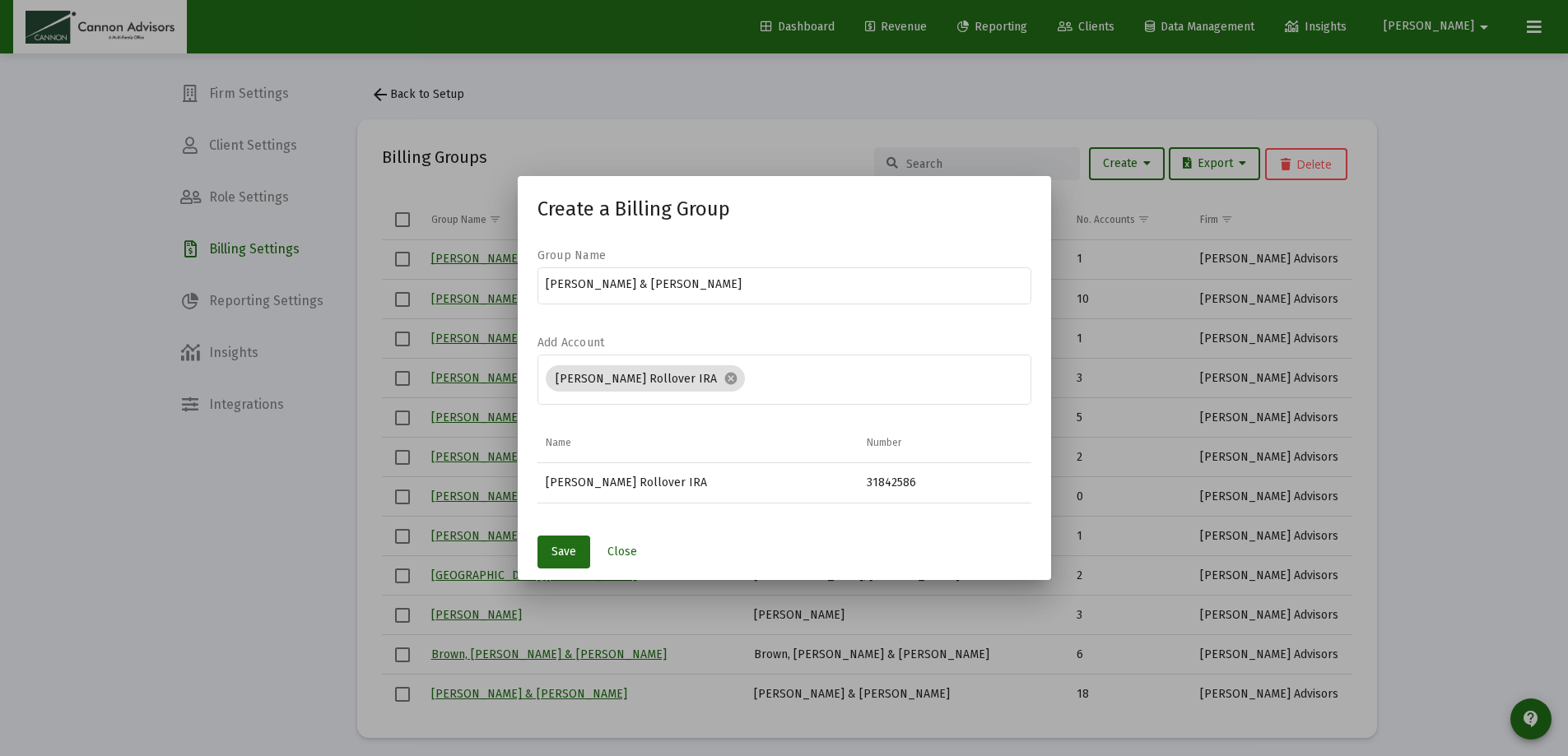
click at [617, 475] on div "[PERSON_NAME] Rollover IRA" at bounding box center [697, 482] width 304 height 17
click at [618, 485] on div "[PERSON_NAME] Rollover IRA" at bounding box center [697, 482] width 304 height 17
click at [785, 379] on input "Assignment Selection" at bounding box center [887, 379] width 271 height 13
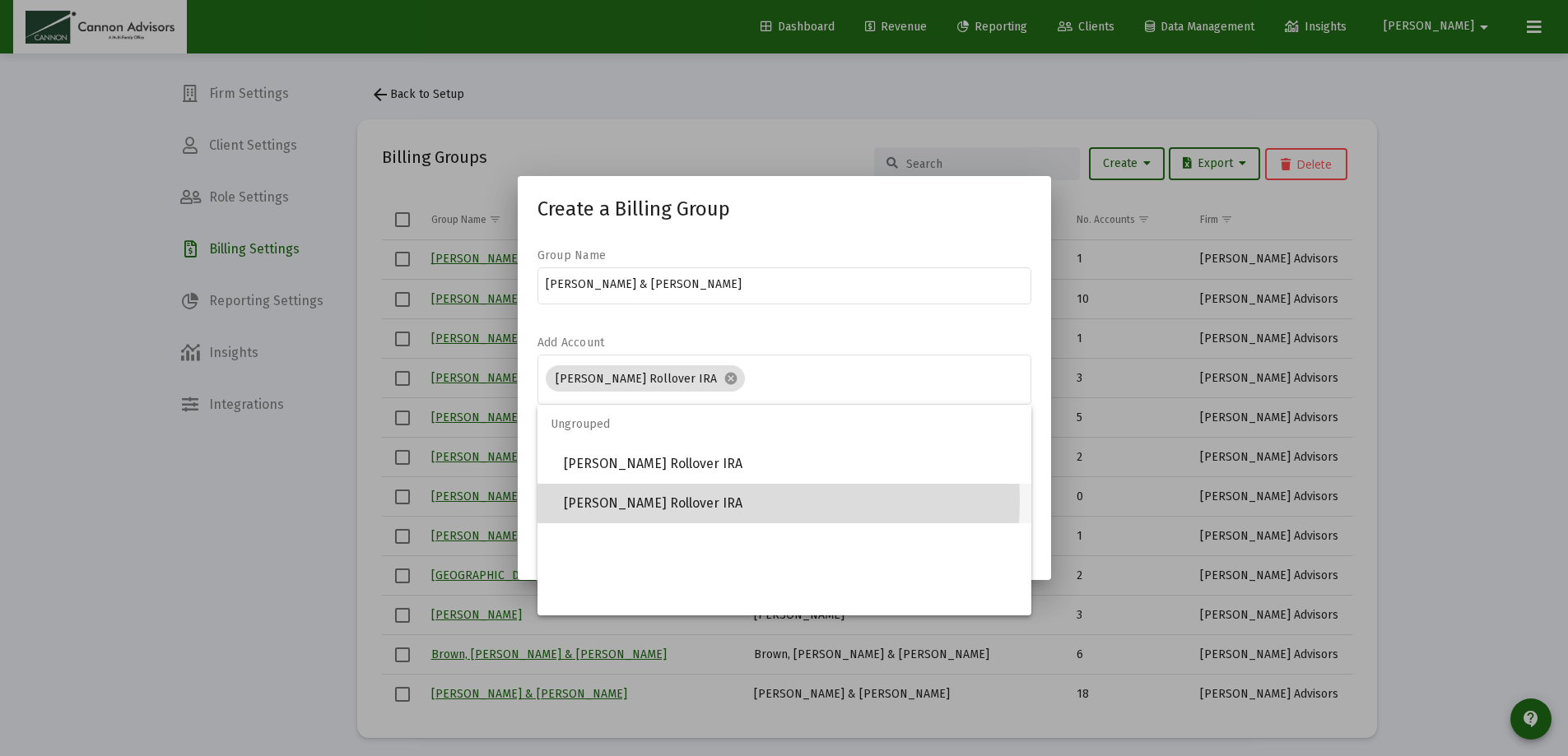
click at [663, 500] on span "[PERSON_NAME] Rollover IRA" at bounding box center [791, 503] width 454 height 39
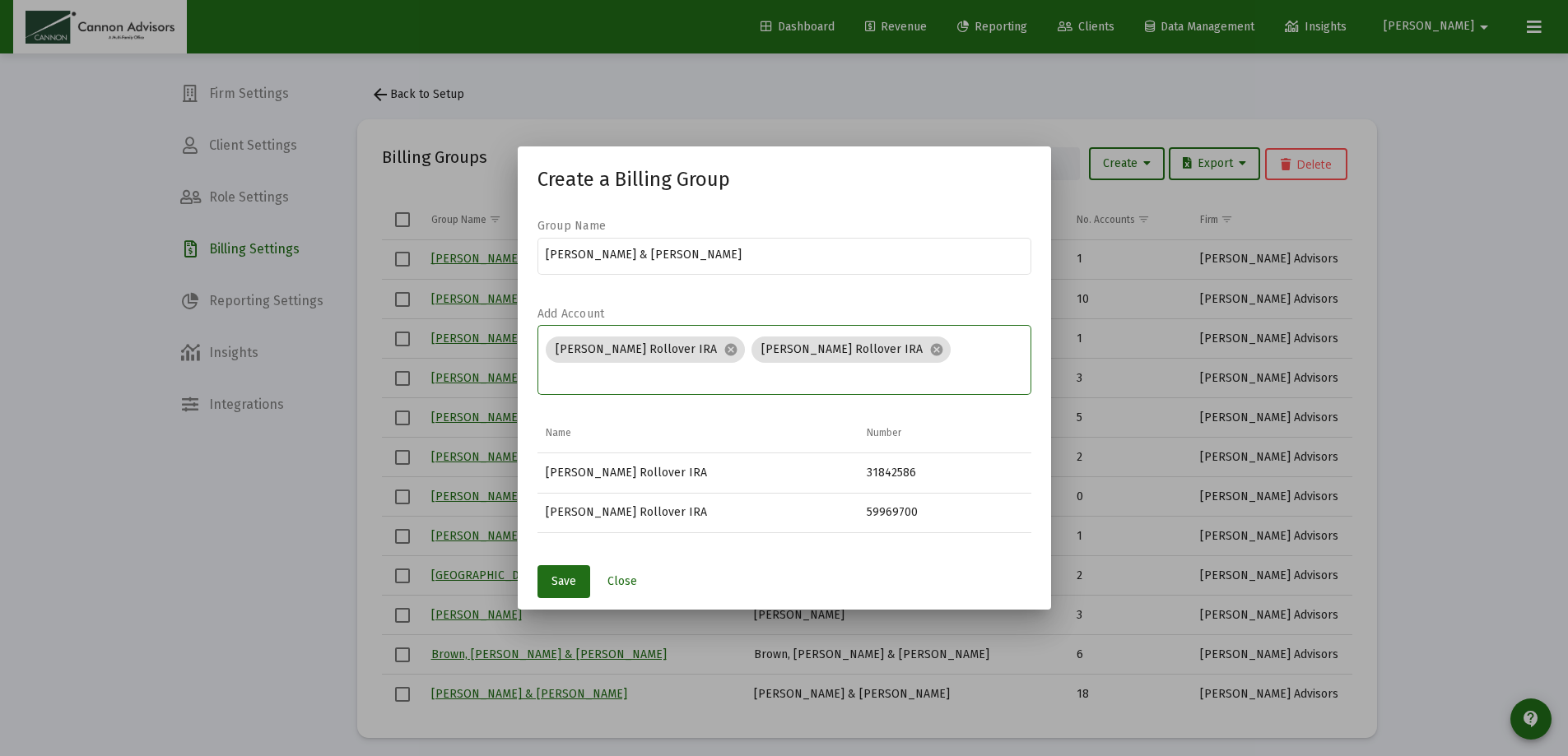
click at [531, 572] on mat-dialog-container "Create a Billing Group Group Name [PERSON_NAME] & [PERSON_NAME] Add Account [PE…" at bounding box center [784, 378] width 533 height 462
click at [557, 572] on button "Save" at bounding box center [564, 582] width 52 height 33
